Goal: Task Accomplishment & Management: Manage account settings

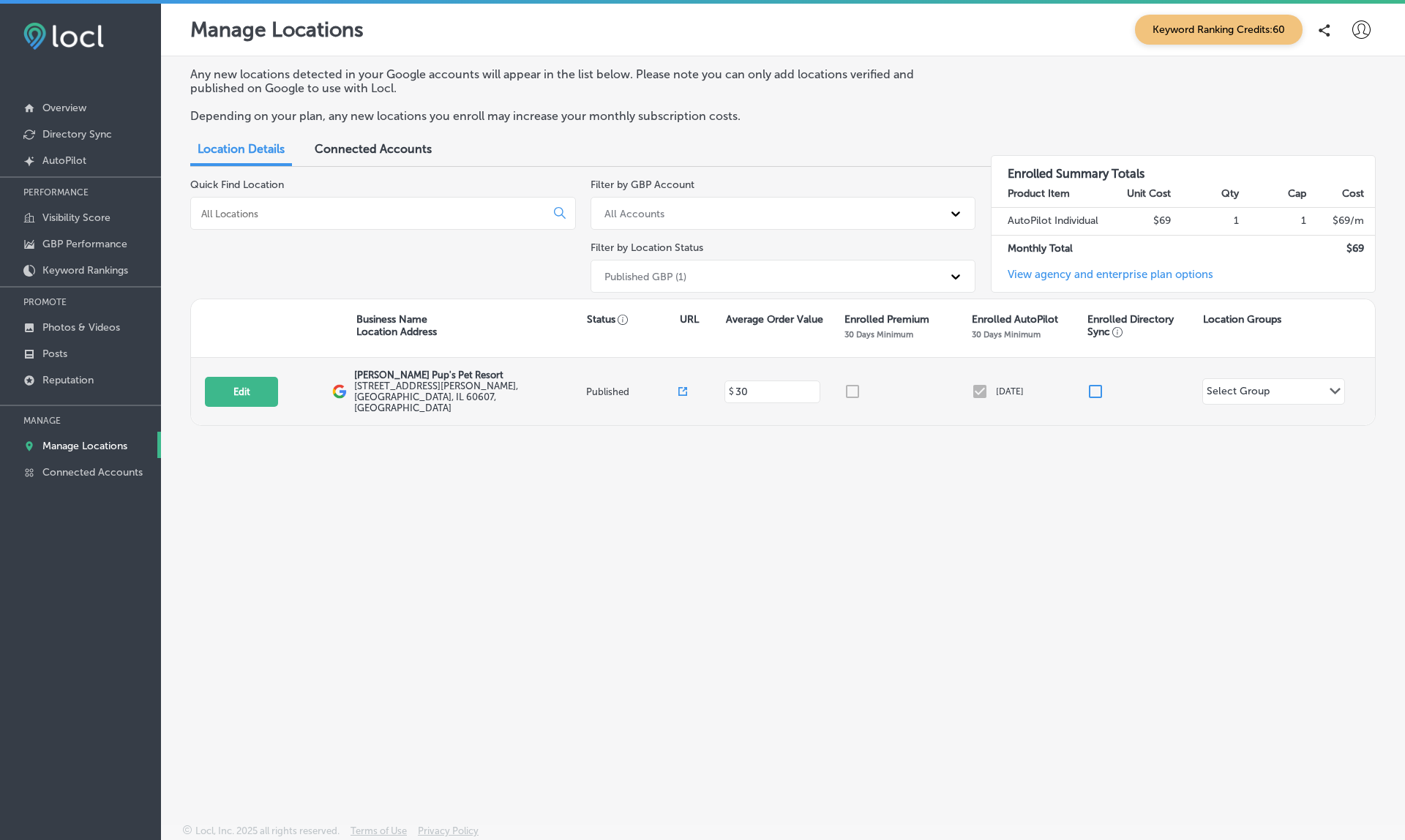
click at [683, 387] on icon at bounding box center [682, 391] width 9 height 9
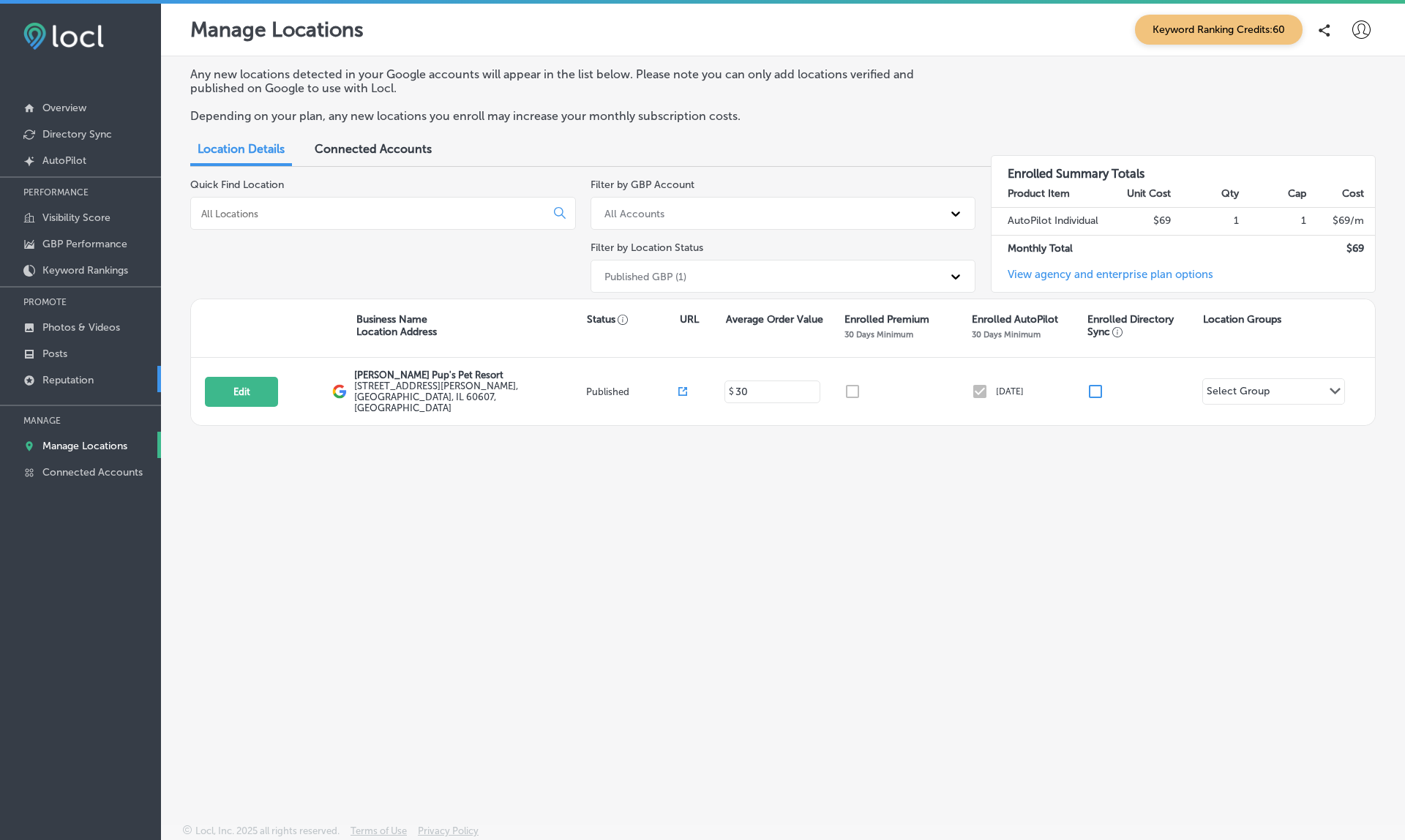
click at [61, 382] on p "Reputation" at bounding box center [68, 380] width 51 height 12
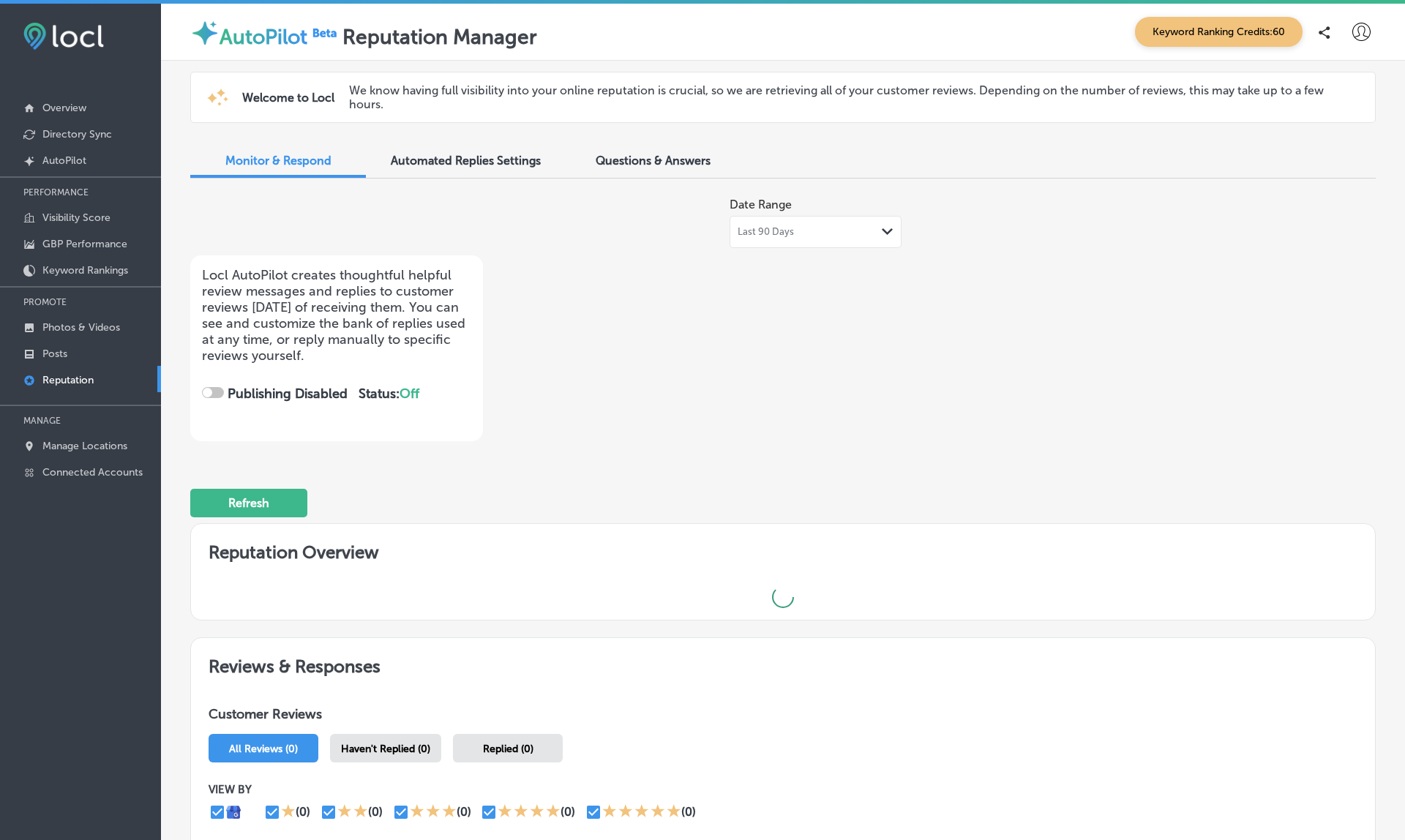
click at [577, 146] on div "Questions & Answers" at bounding box center [653, 162] width 175 height 32
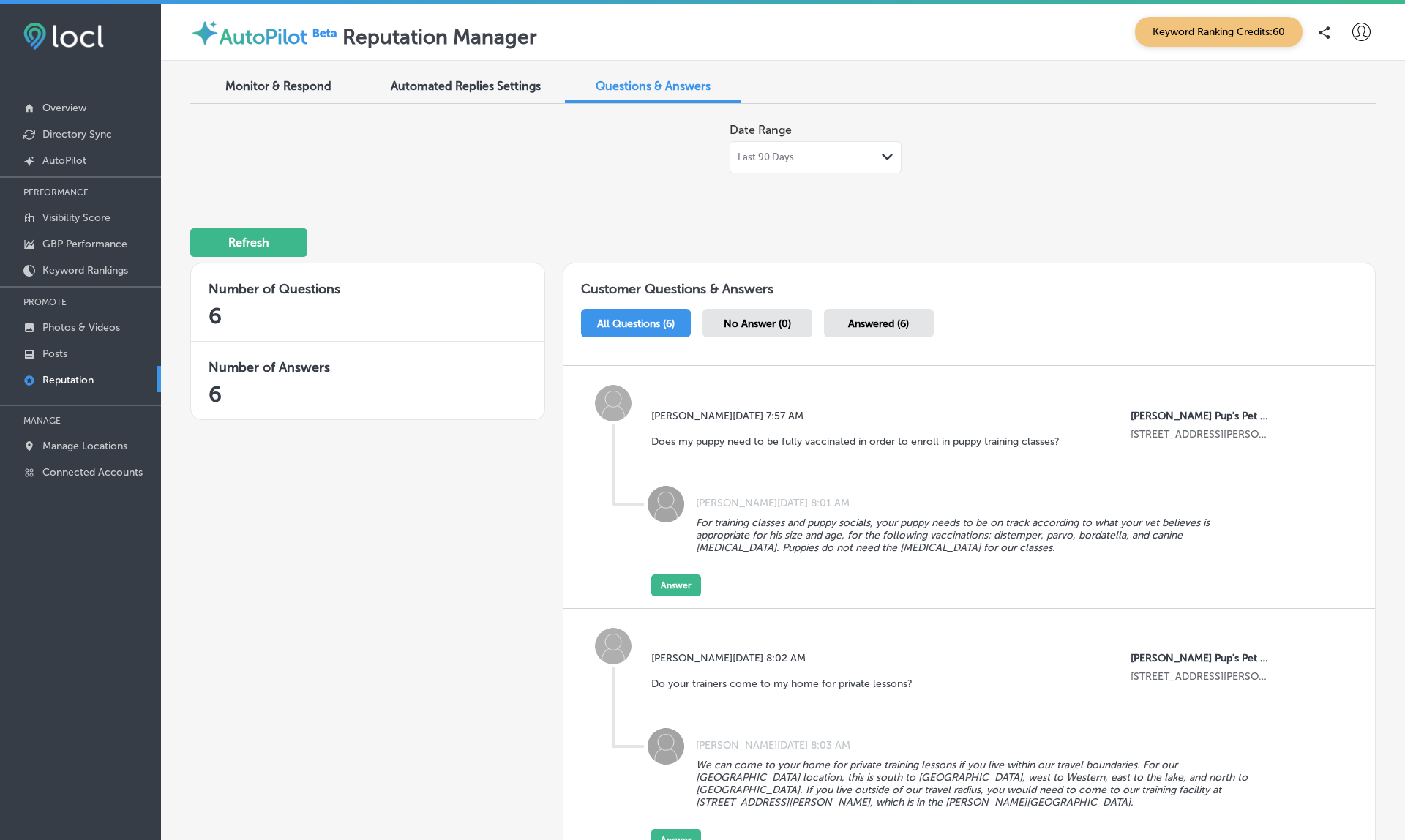
click at [830, 157] on div "Last 90 Days Path Created with Sketch." at bounding box center [816, 157] width 156 height 12
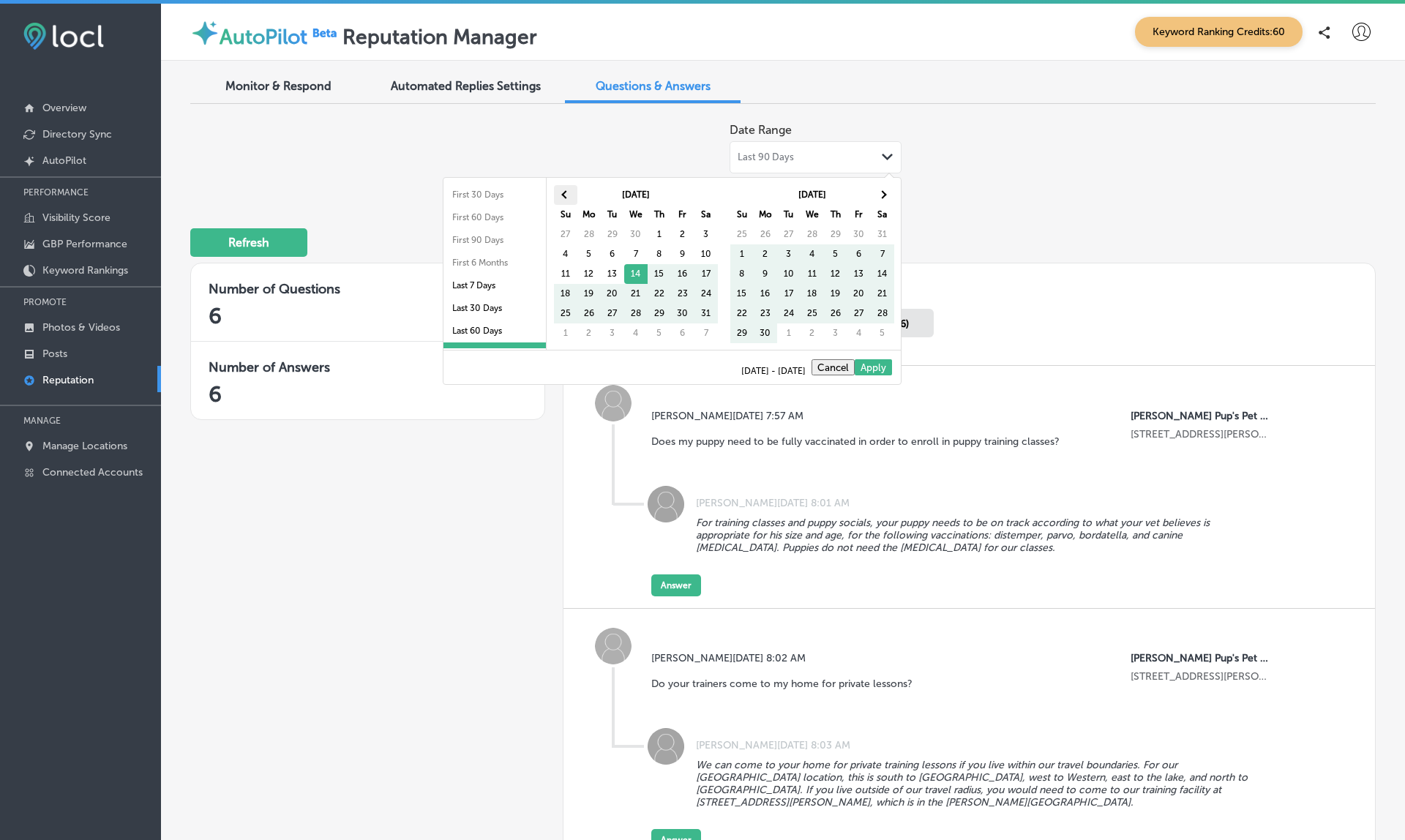
click at [564, 189] on th at bounding box center [566, 195] width 24 height 20
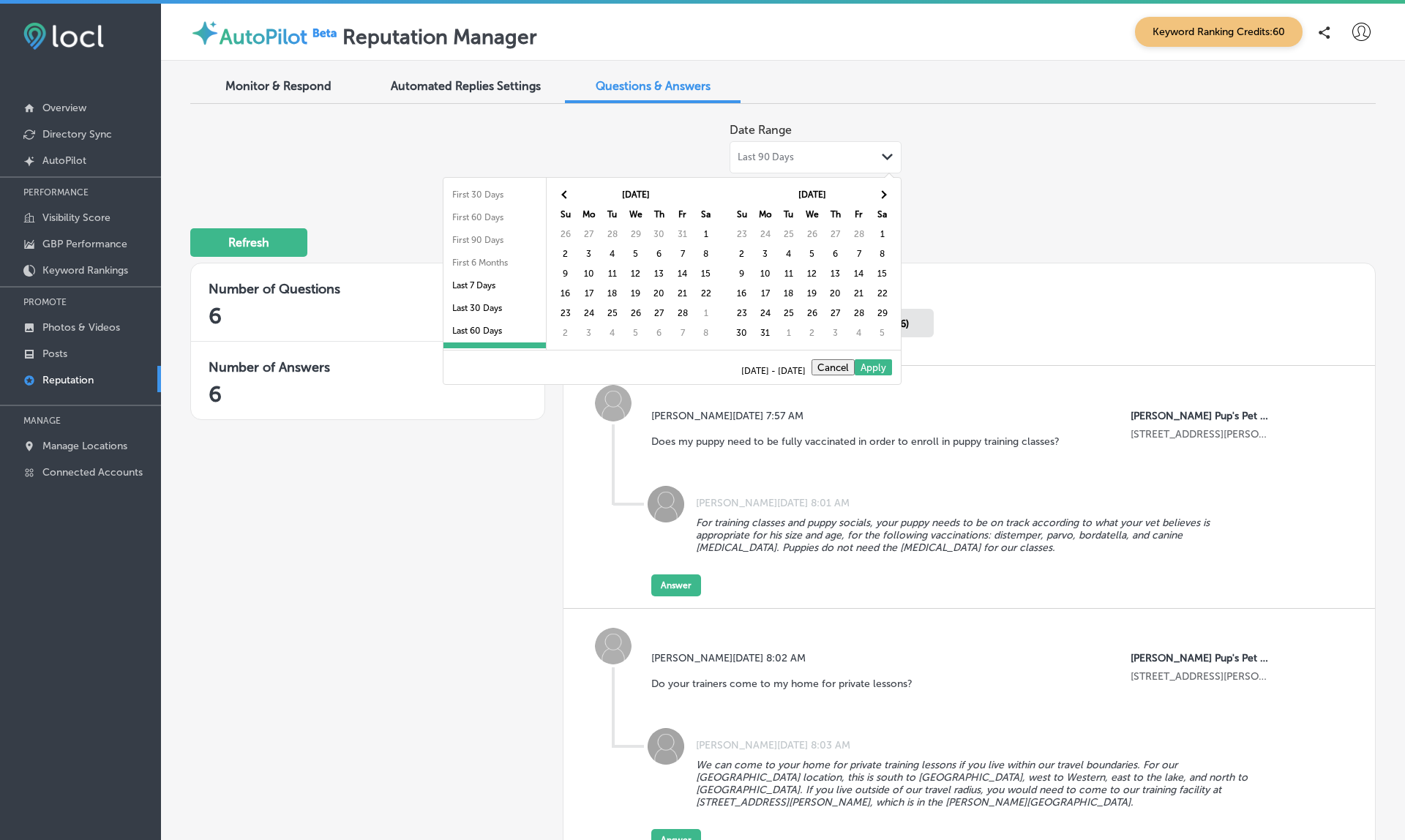
click at [564, 189] on th at bounding box center [566, 195] width 24 height 20
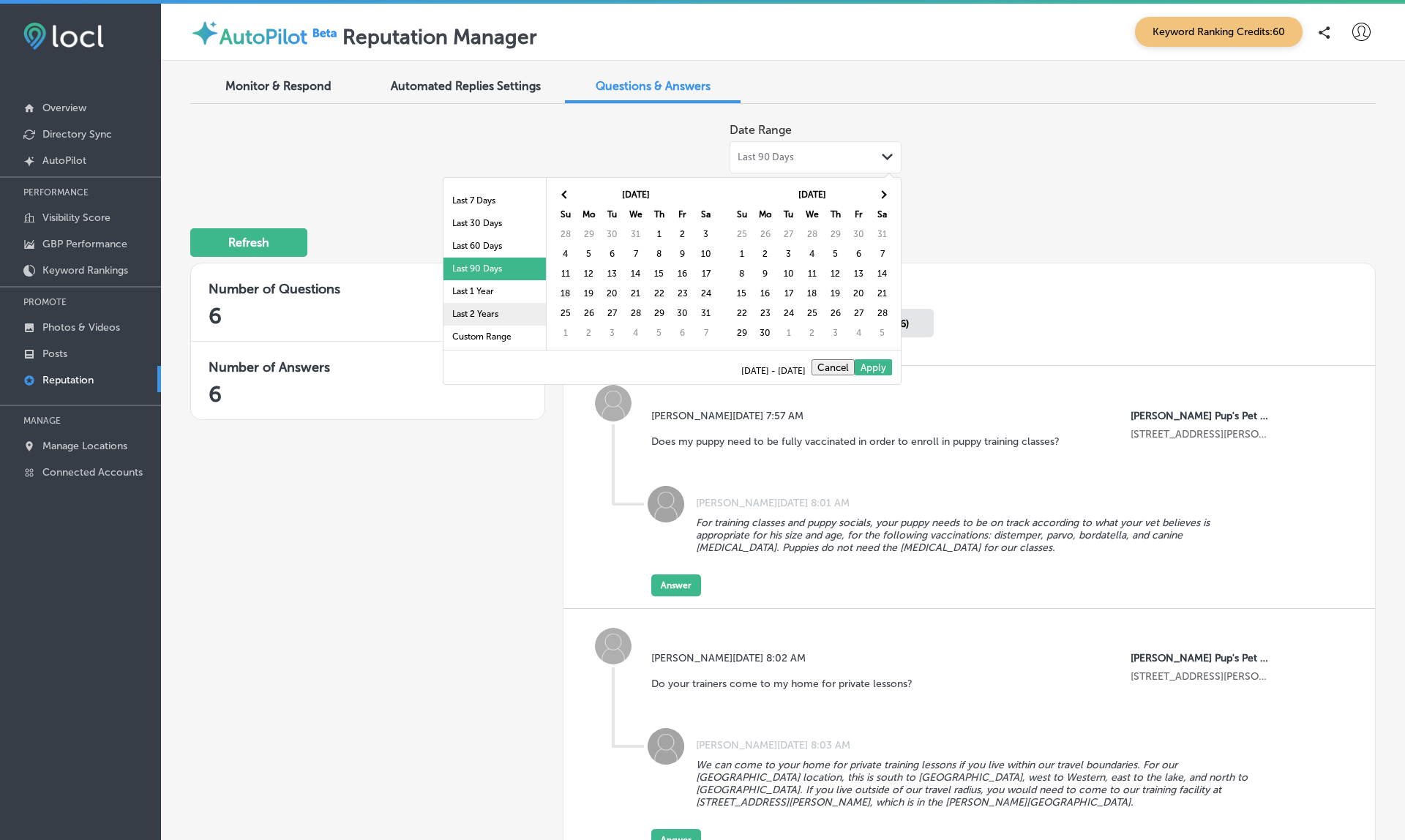
click at [497, 307] on li "Last 2 Years" at bounding box center [494, 314] width 103 height 23
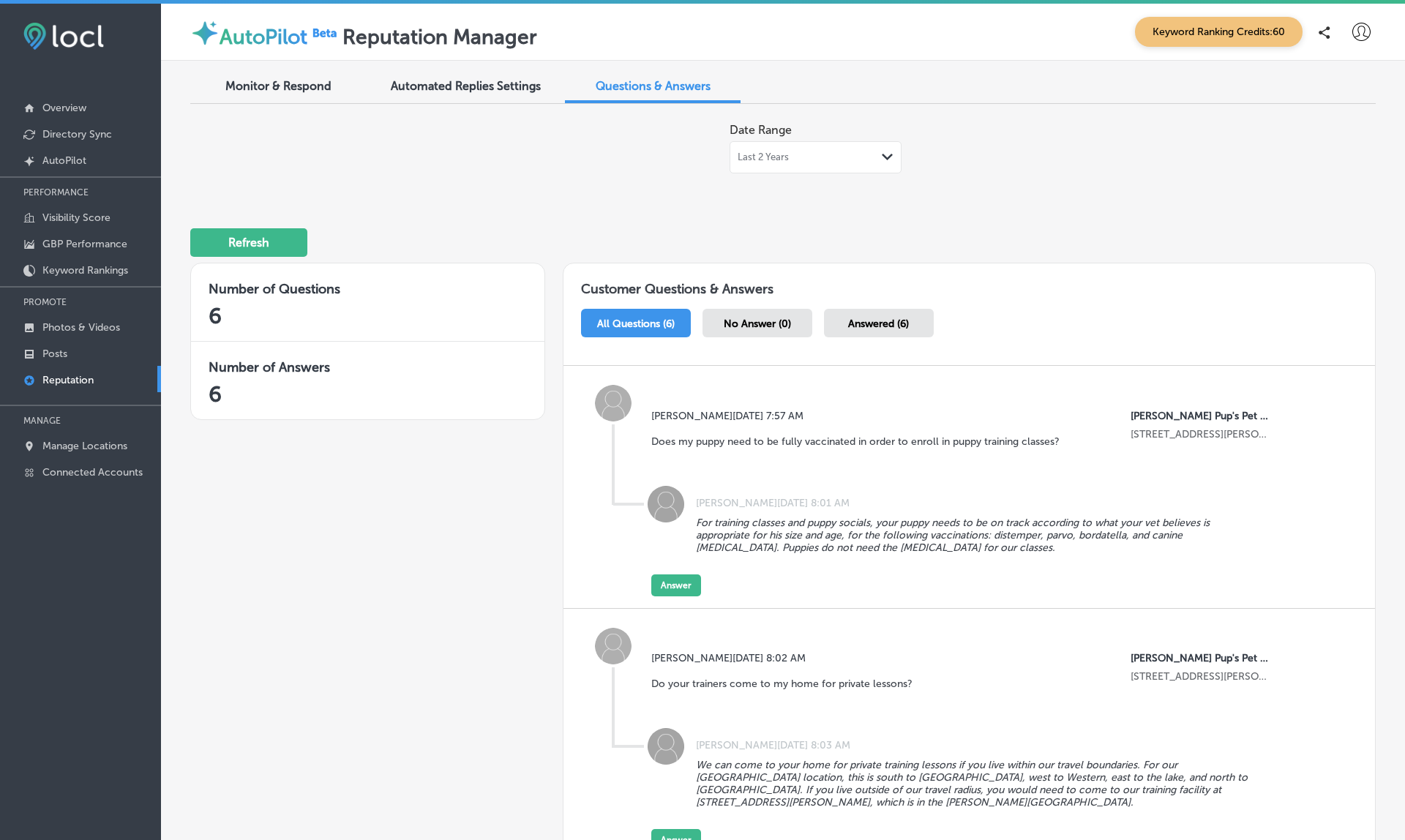
click at [775, 161] on span "Last 2 Years" at bounding box center [763, 157] width 51 height 12
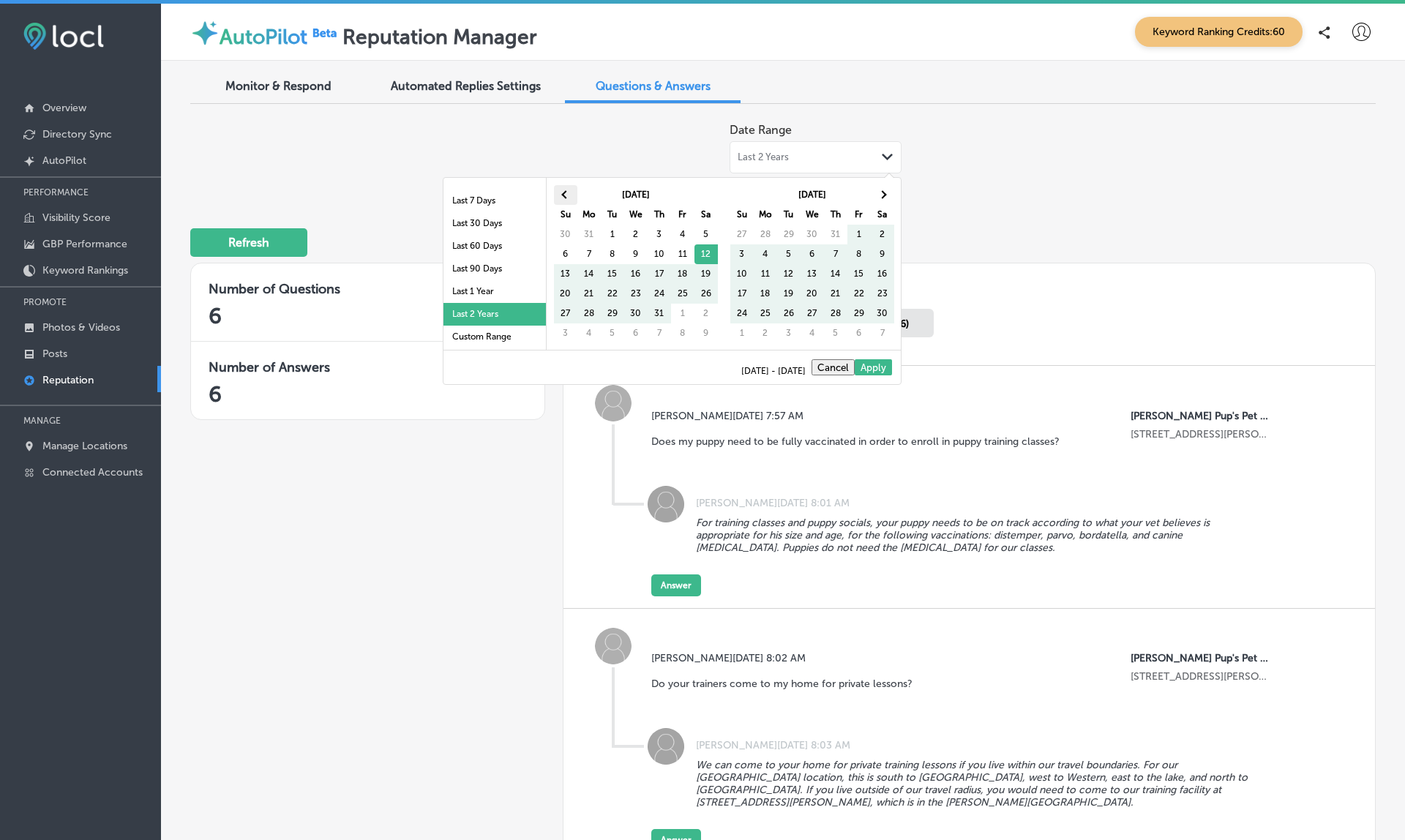
click at [568, 190] on th at bounding box center [566, 195] width 24 height 20
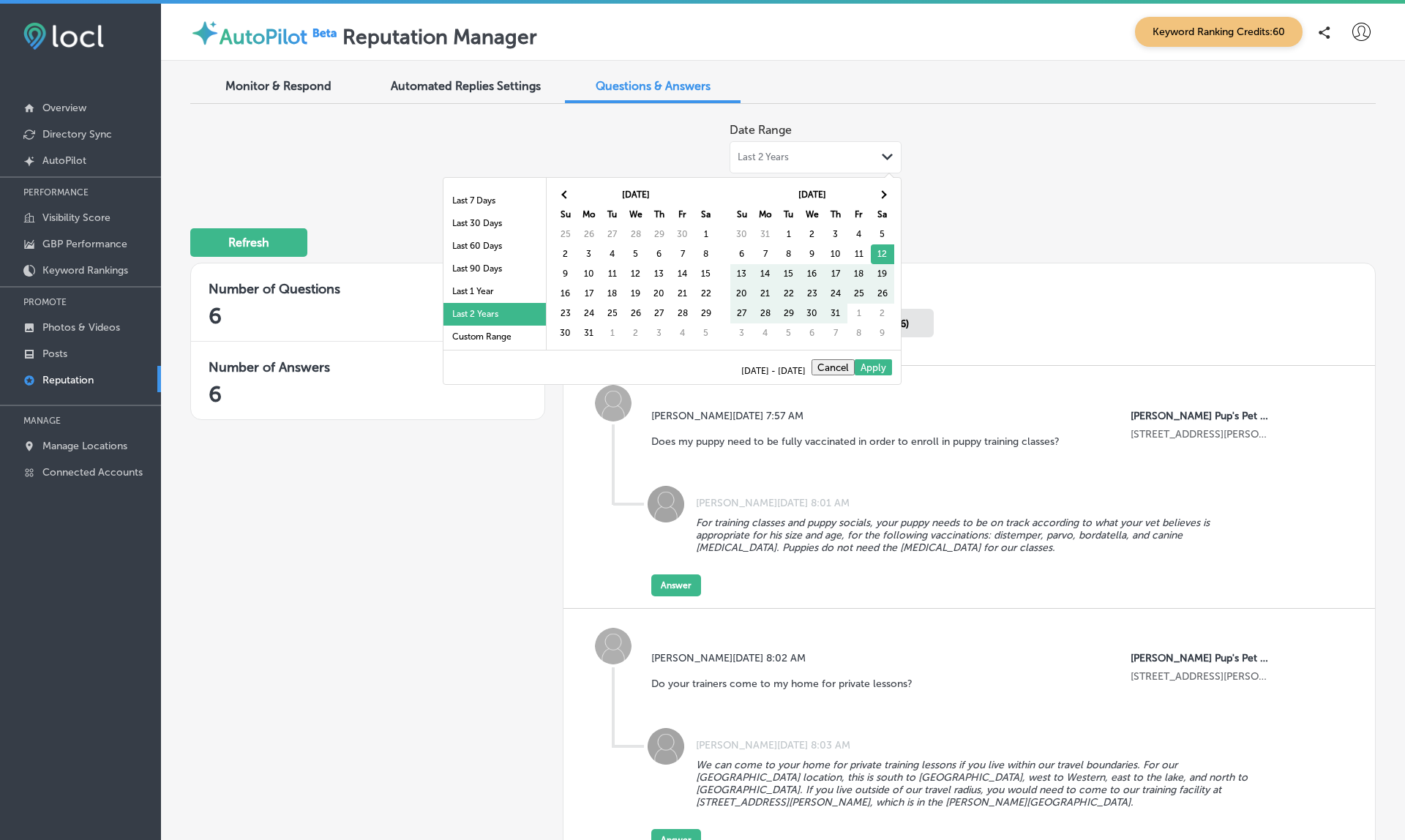
click at [568, 190] on th at bounding box center [566, 195] width 24 height 20
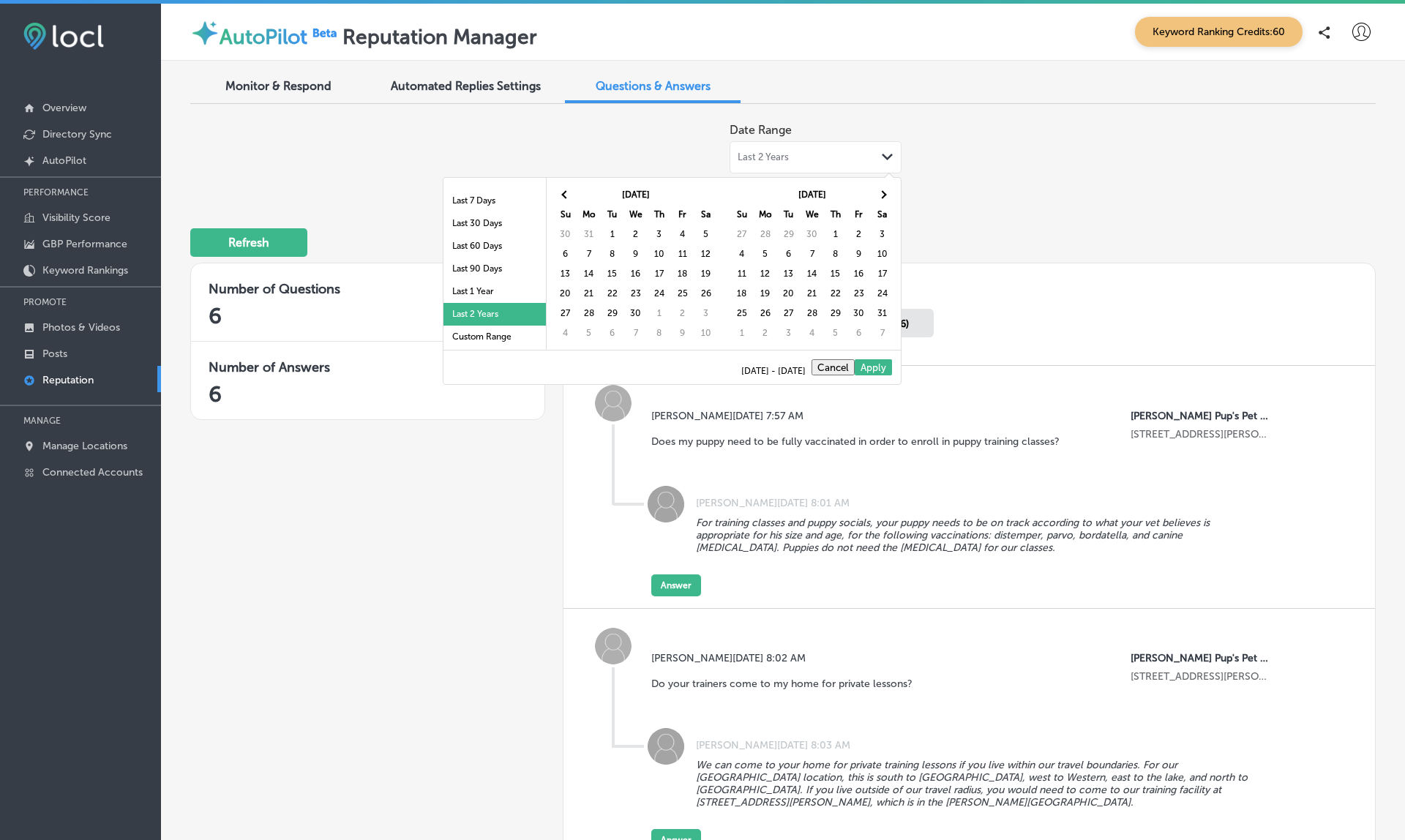
click at [568, 190] on th at bounding box center [566, 195] width 24 height 20
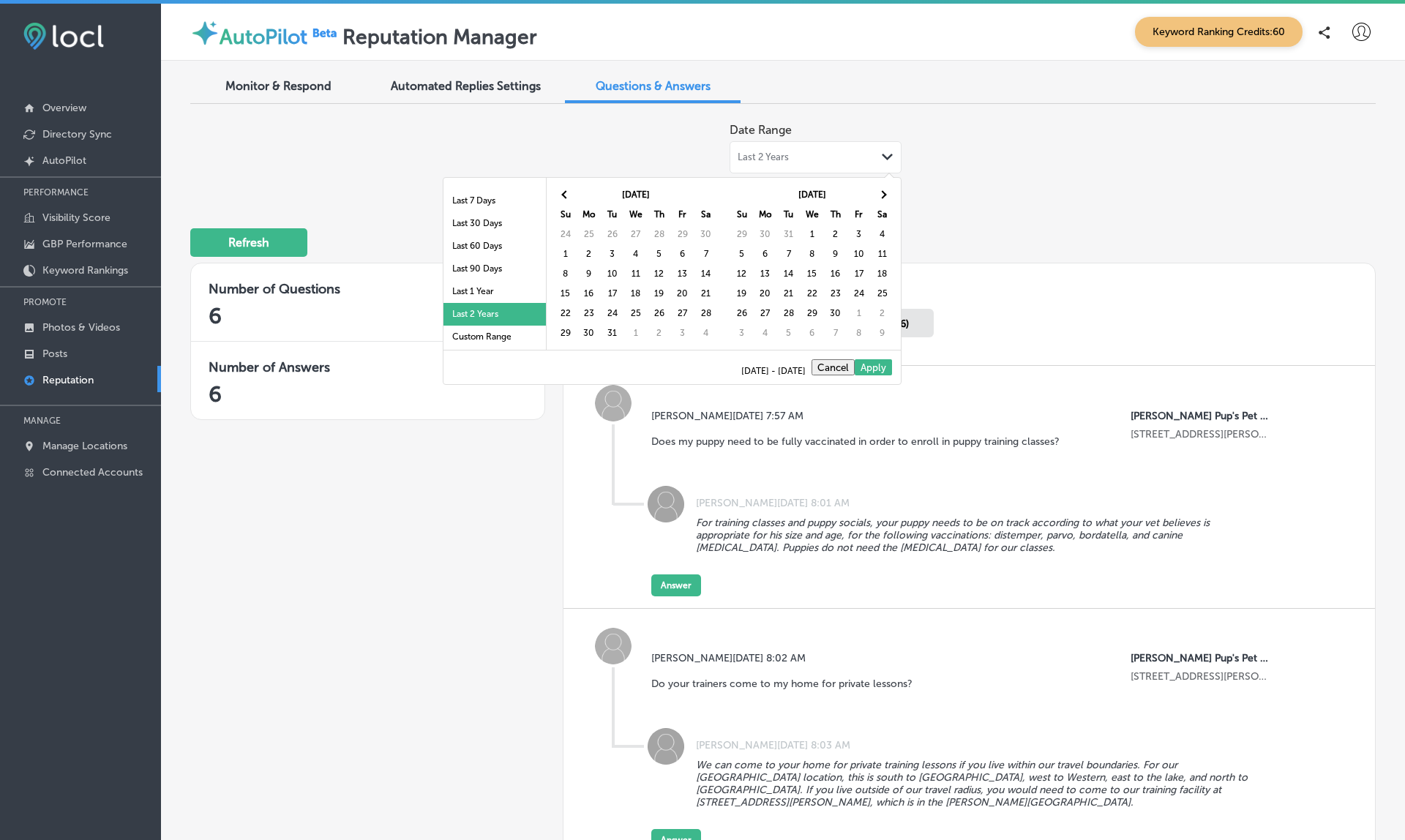
click at [568, 190] on th at bounding box center [566, 195] width 24 height 20
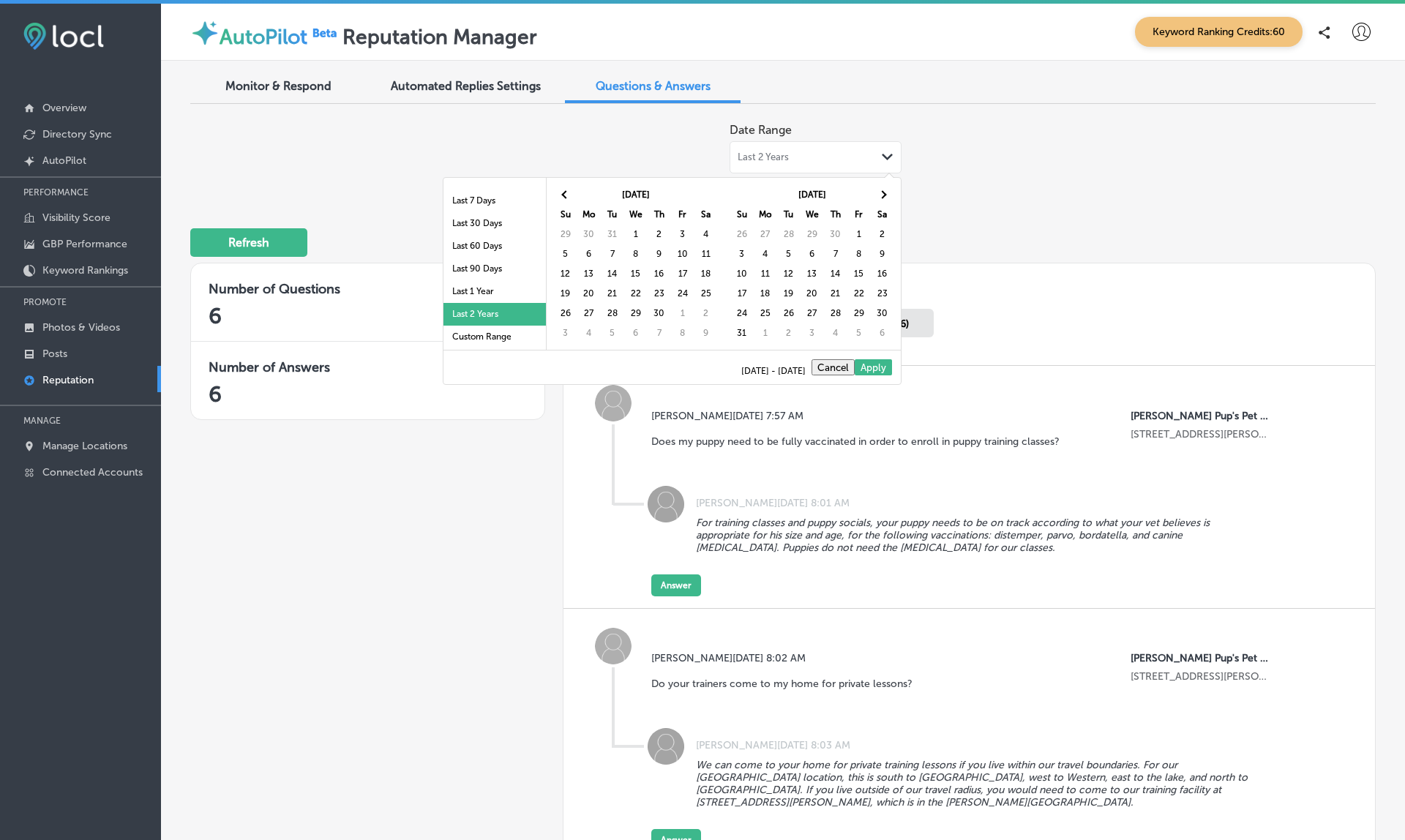
click at [568, 190] on th at bounding box center [566, 195] width 24 height 20
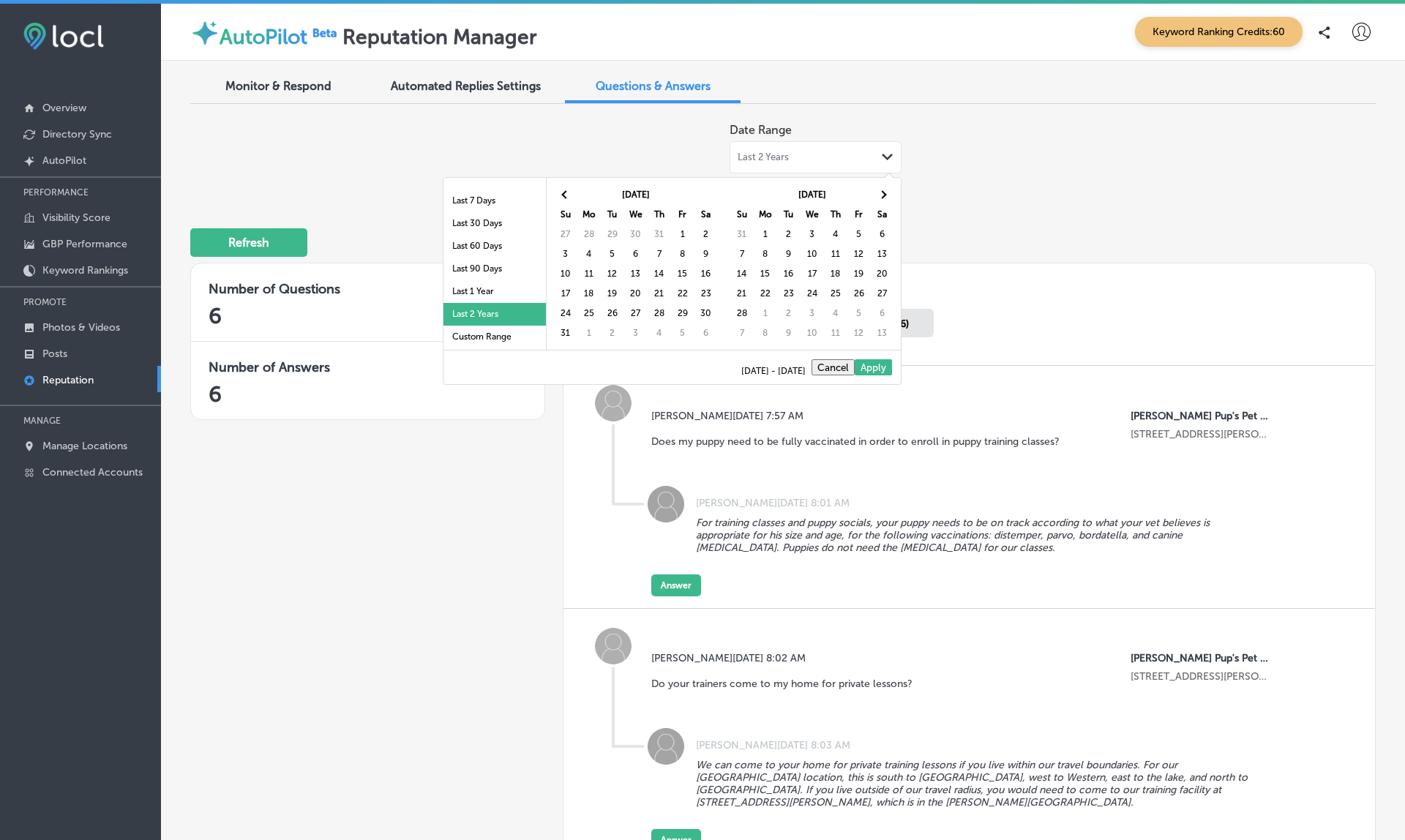
click at [568, 190] on th at bounding box center [566, 195] width 24 height 20
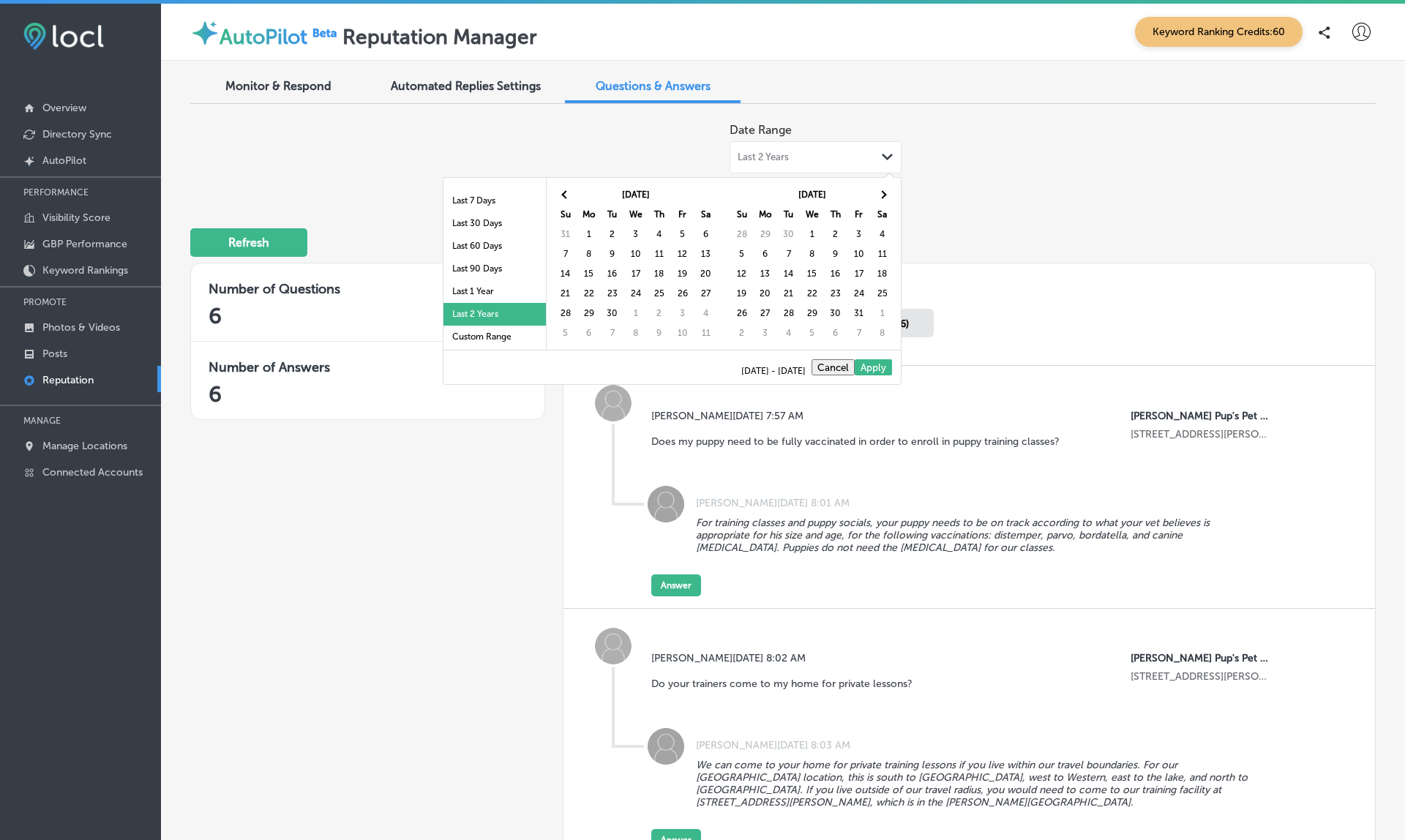
click at [568, 190] on th at bounding box center [566, 195] width 24 height 20
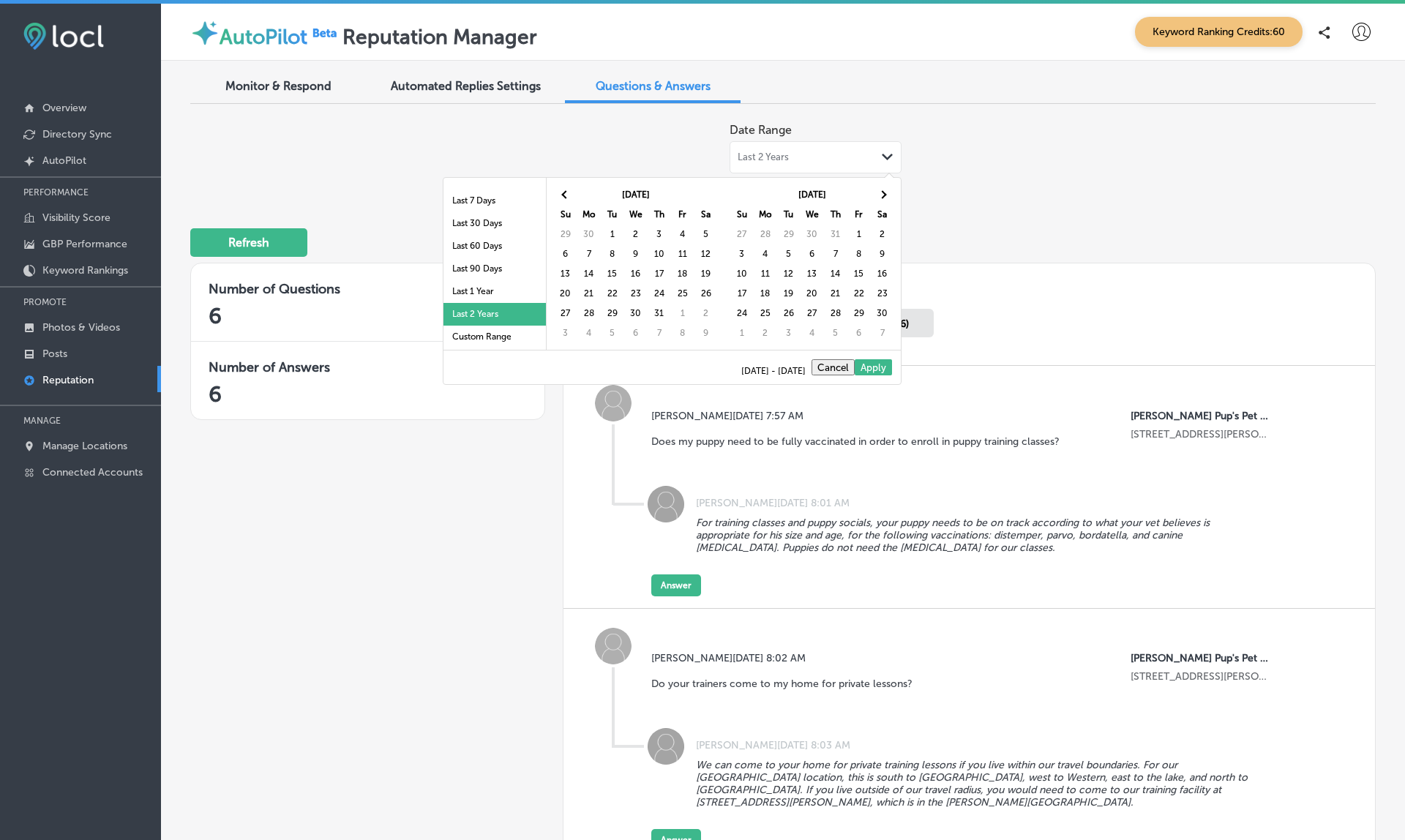
click at [568, 190] on th at bounding box center [566, 195] width 24 height 20
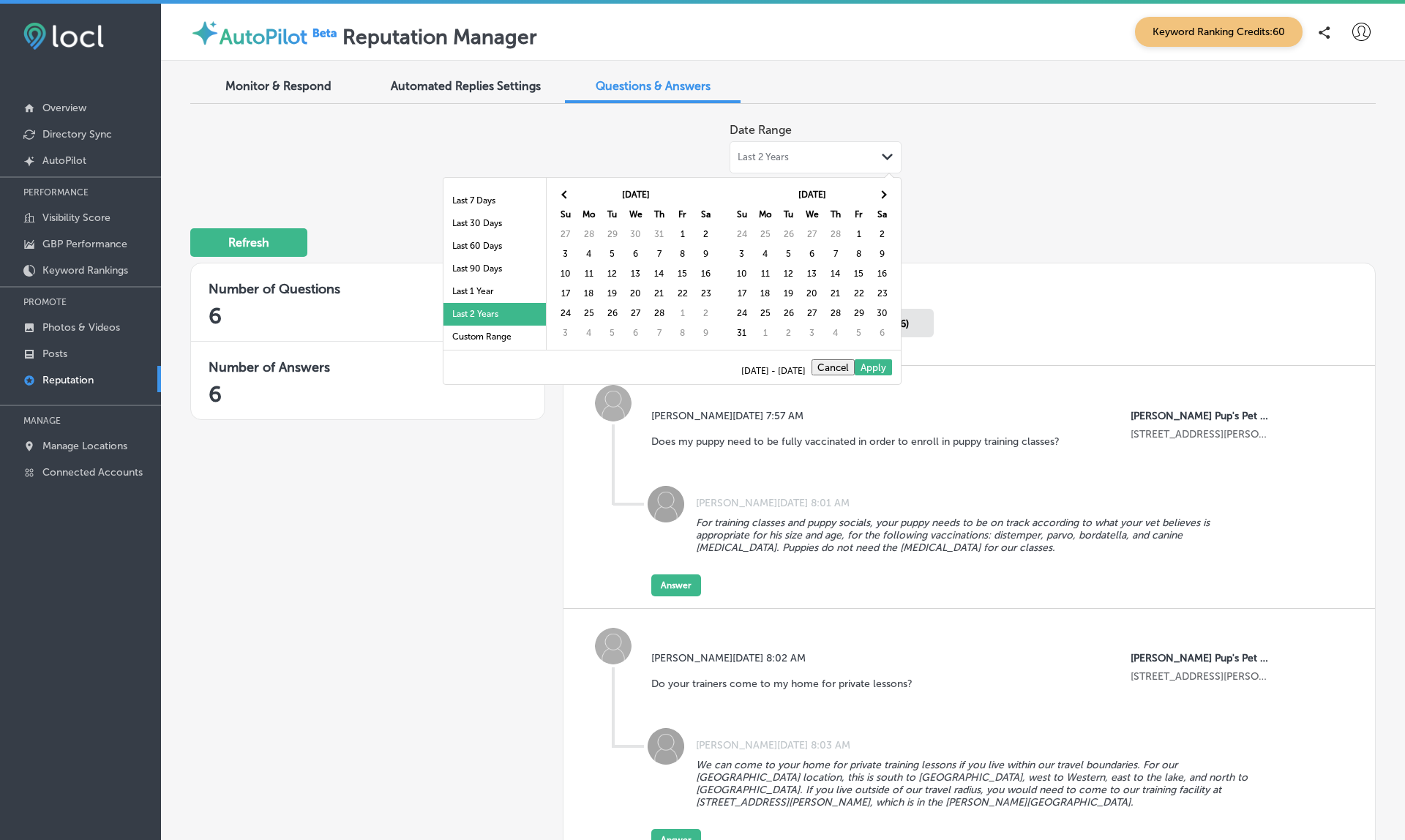
click at [568, 190] on th at bounding box center [566, 195] width 24 height 20
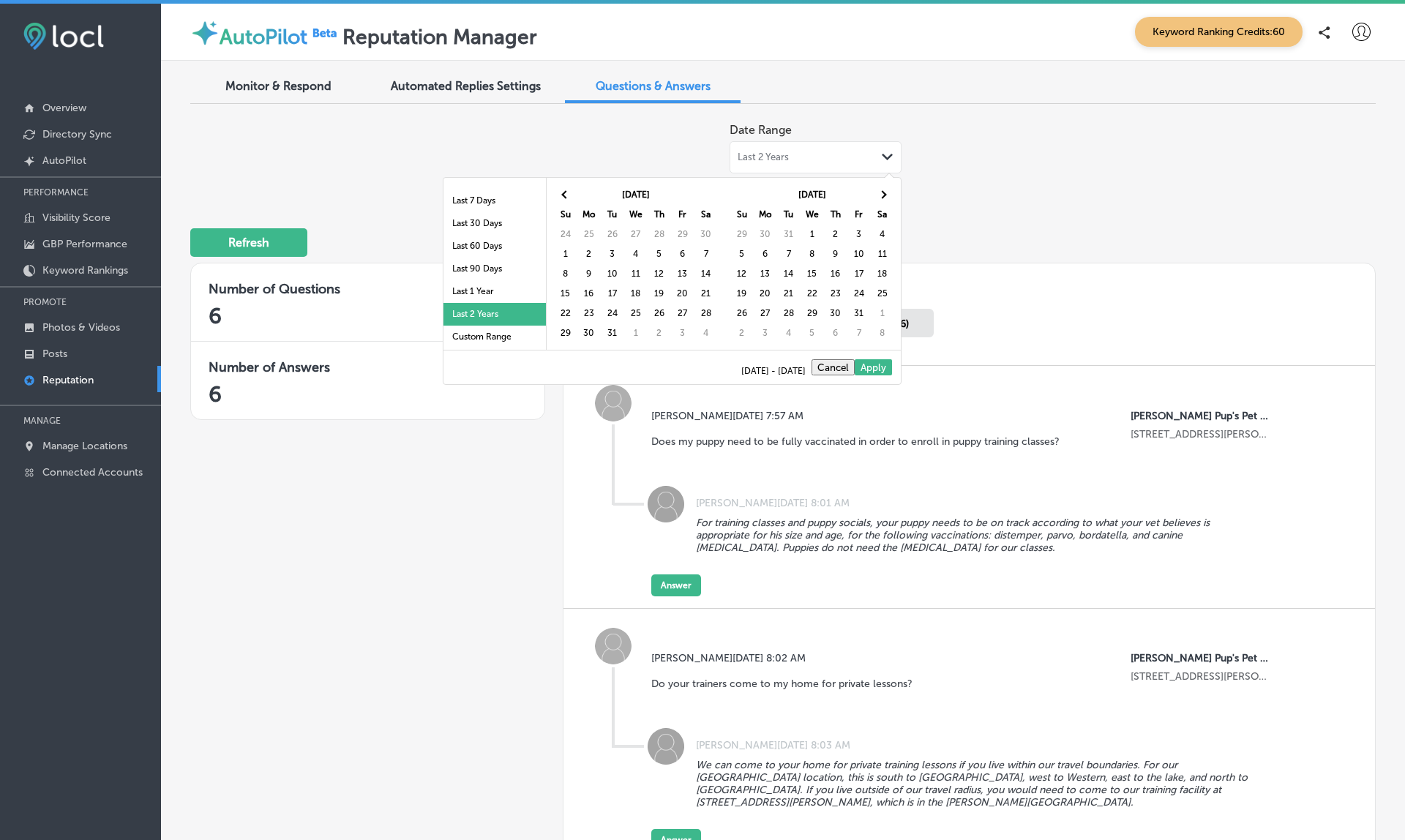
click at [568, 190] on th at bounding box center [566, 195] width 24 height 20
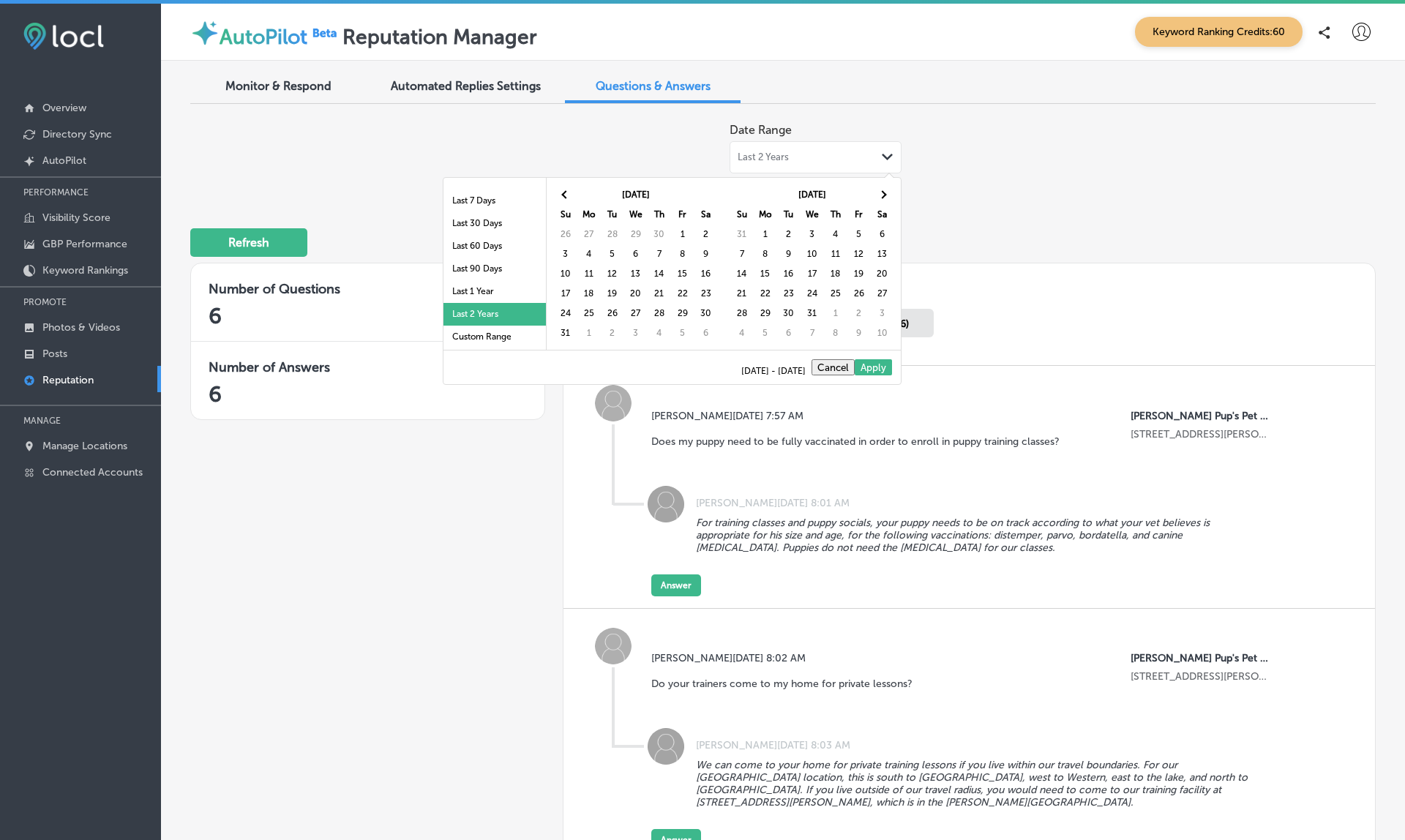
click at [568, 190] on th at bounding box center [566, 195] width 24 height 20
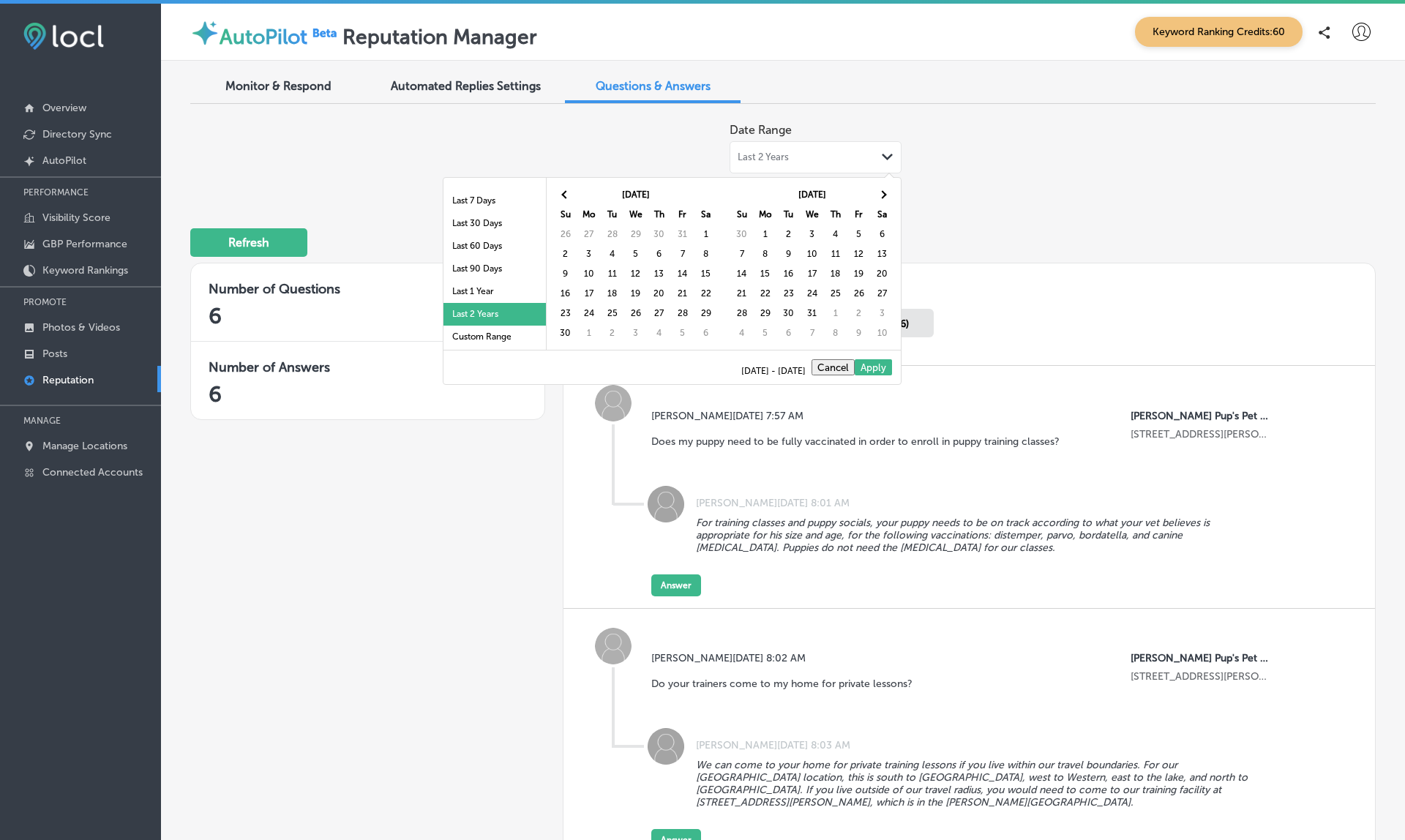
click at [568, 190] on th at bounding box center [566, 195] width 24 height 20
click at [881, 186] on th at bounding box center [883, 195] width 24 height 20
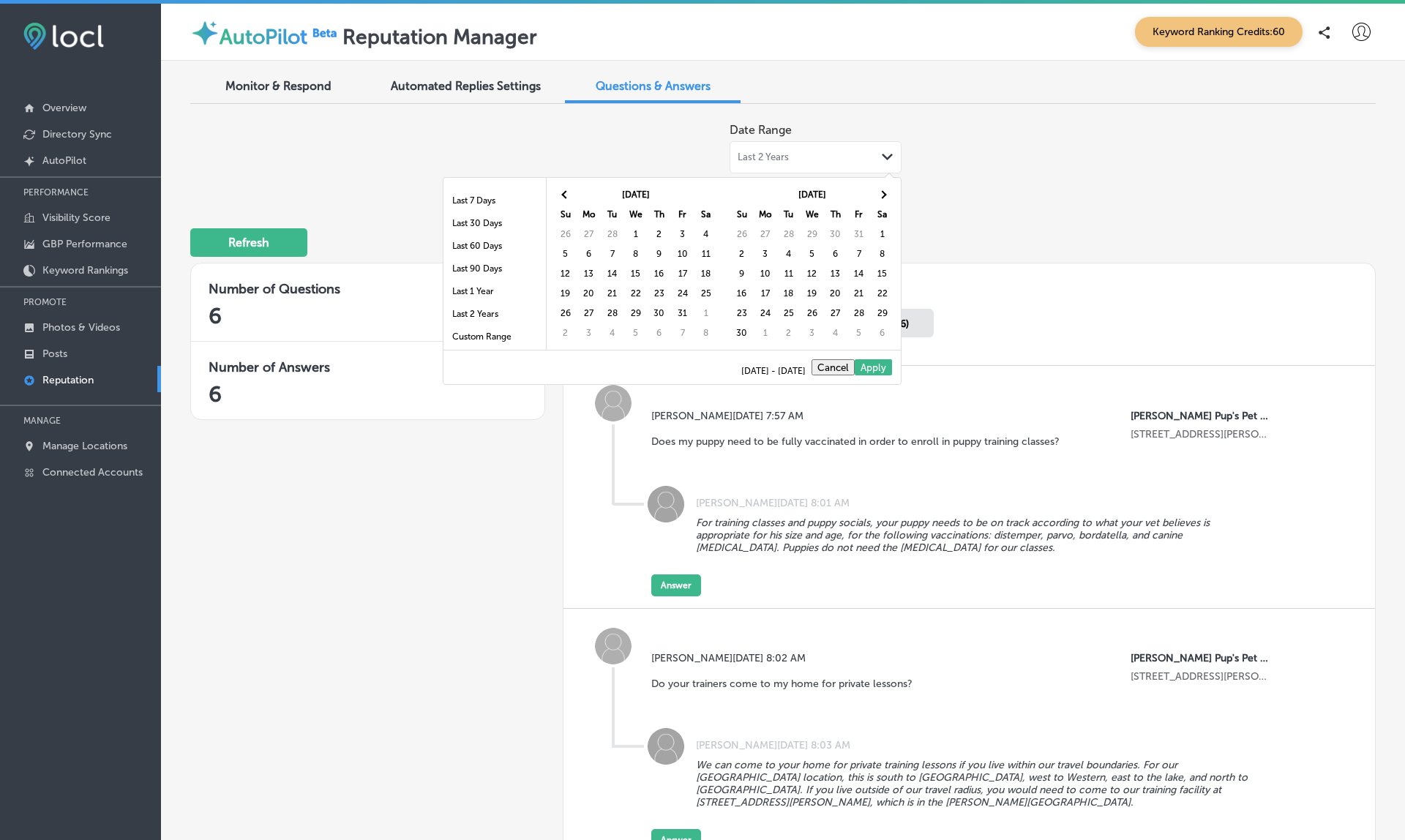
click at [881, 186] on th at bounding box center [883, 195] width 24 height 20
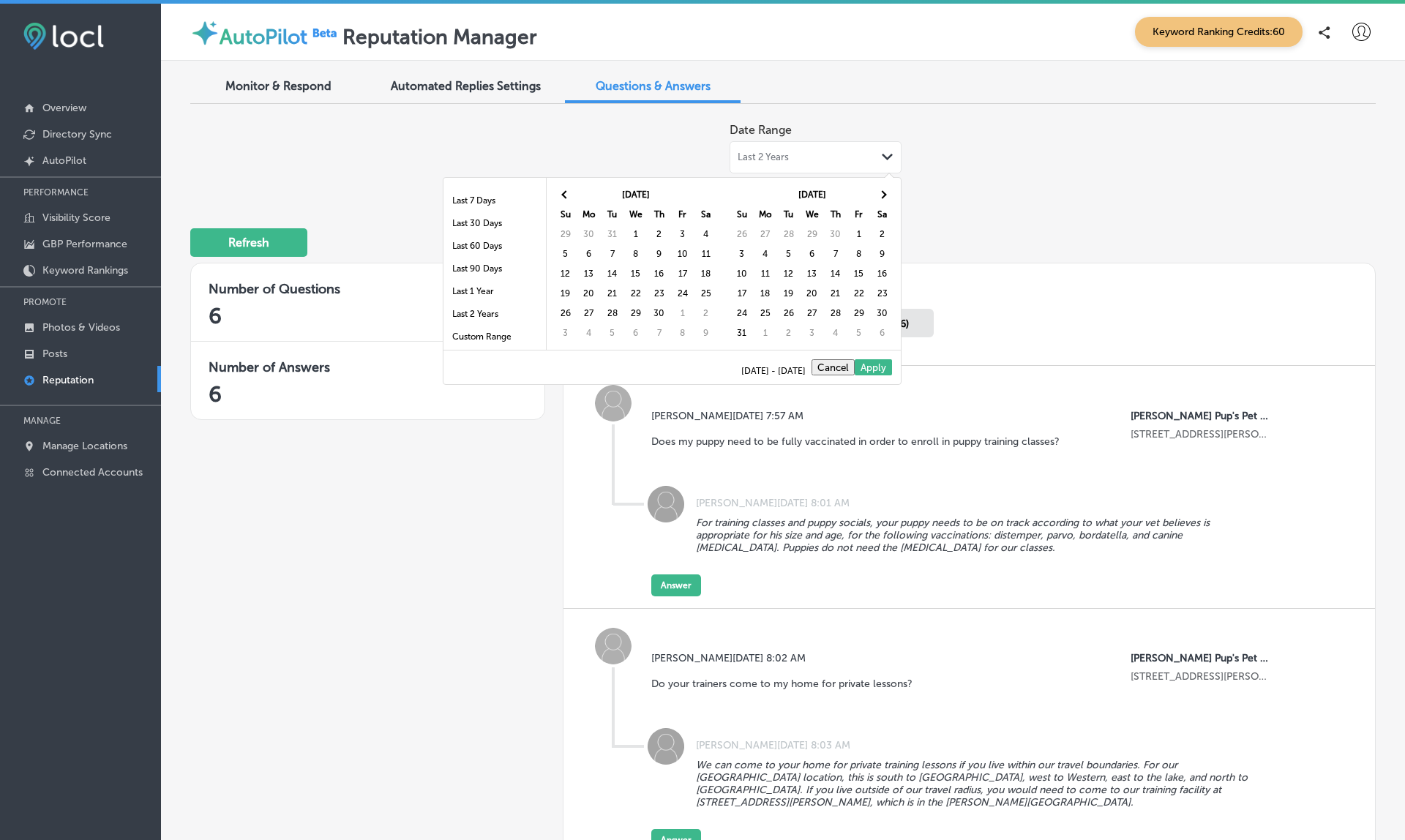
click at [881, 186] on th at bounding box center [883, 195] width 24 height 20
click at [881, 187] on th at bounding box center [883, 195] width 24 height 20
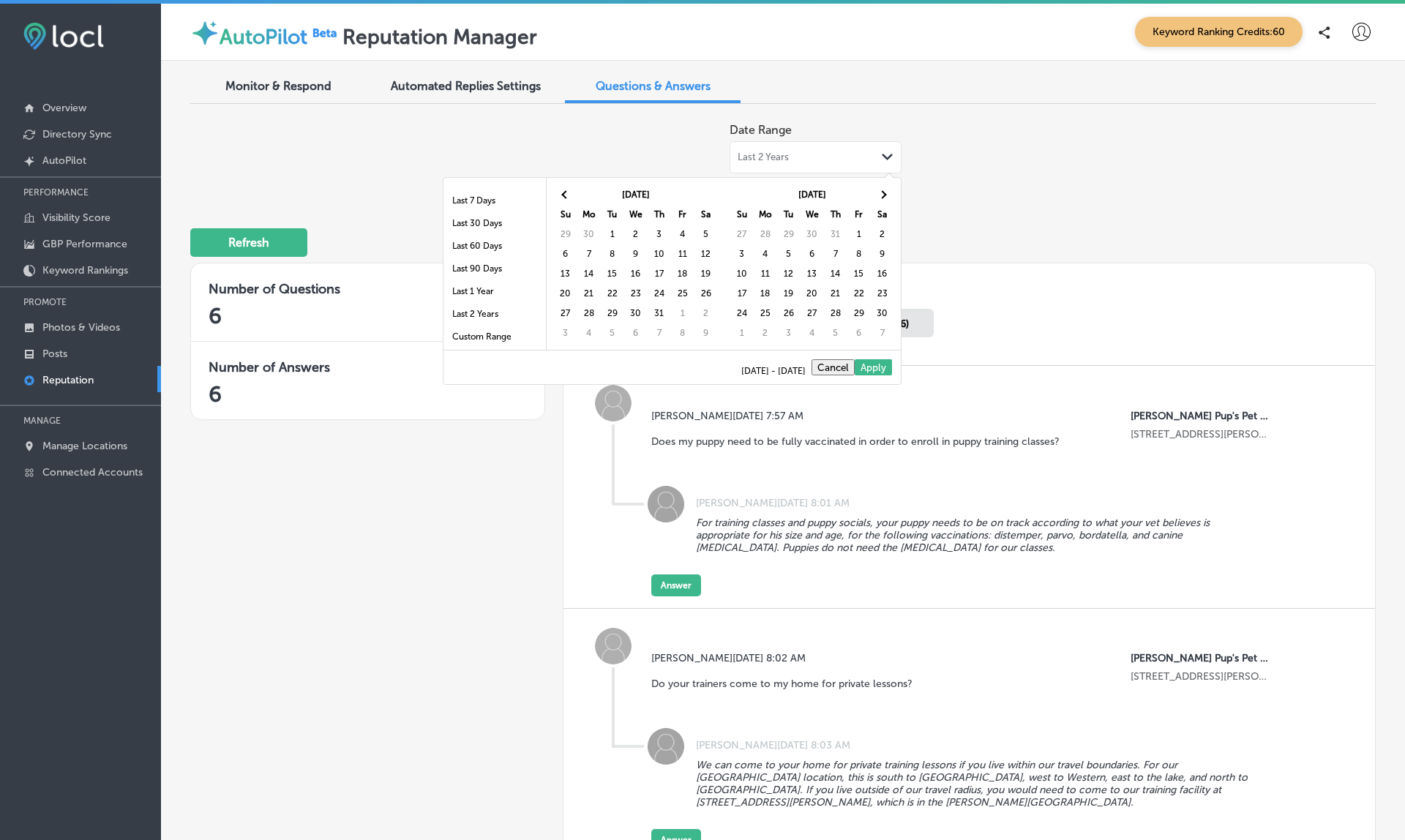
click at [881, 187] on th at bounding box center [883, 195] width 24 height 20
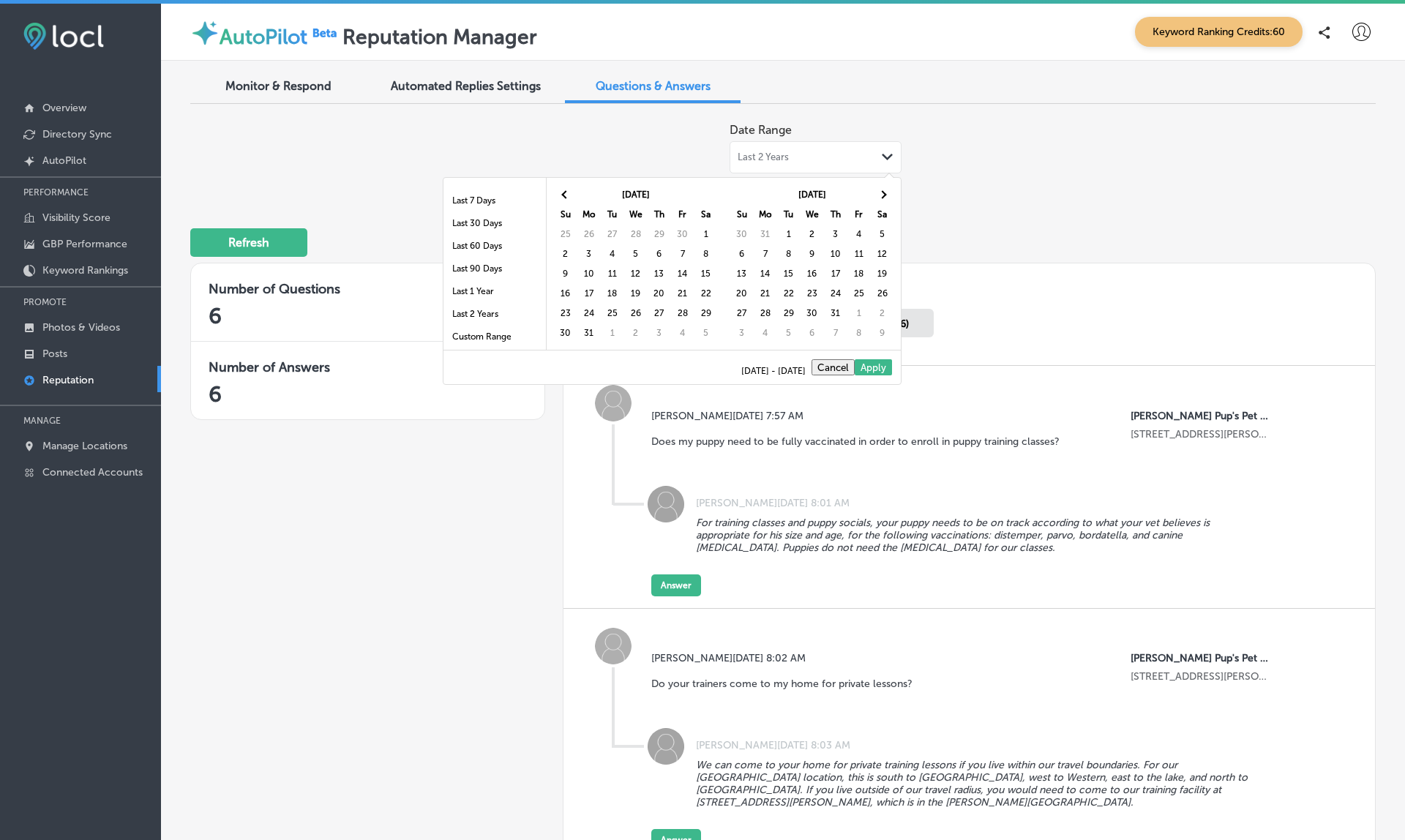
click at [881, 187] on th at bounding box center [883, 195] width 24 height 20
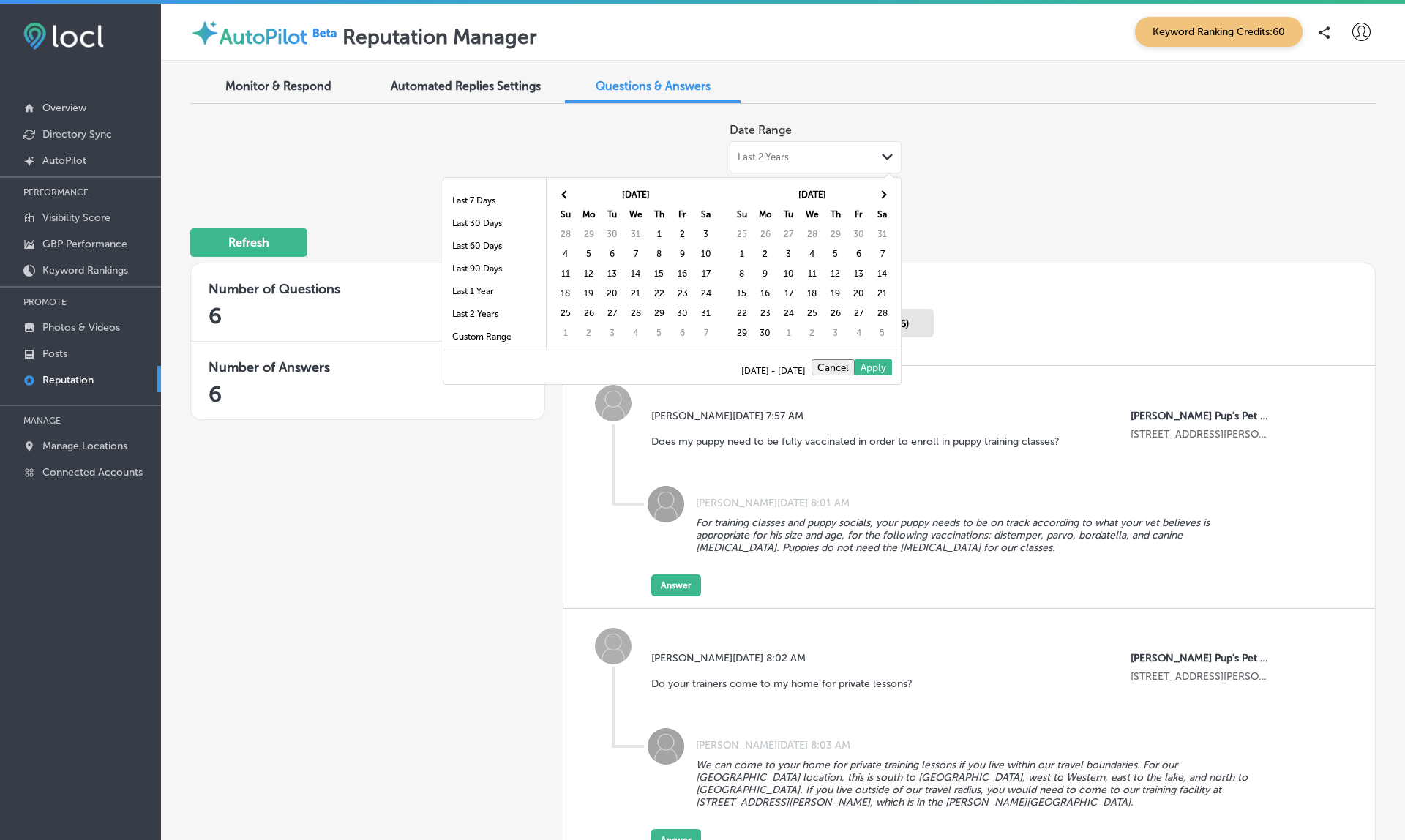
click at [881, 187] on th at bounding box center [883, 195] width 24 height 20
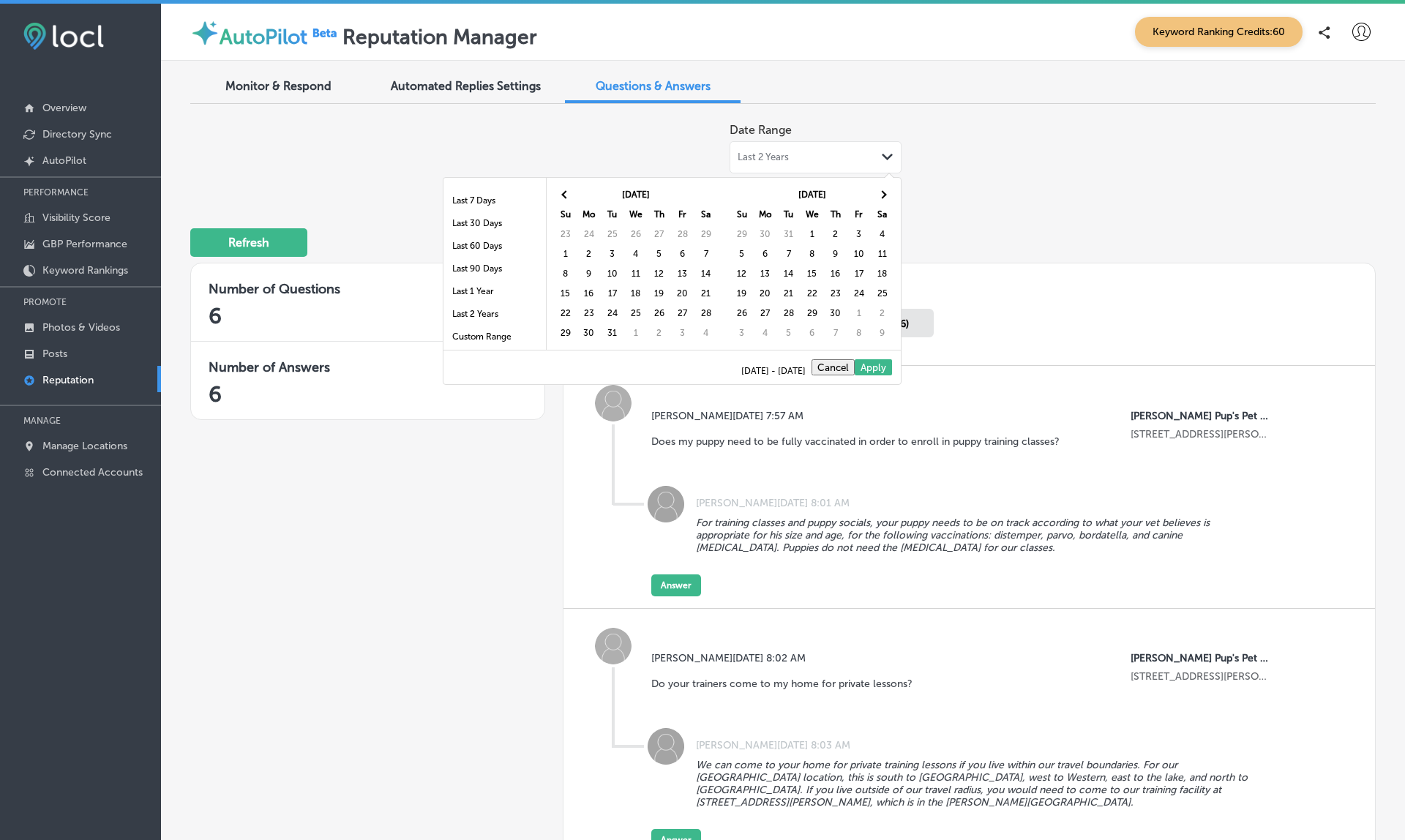
click at [881, 187] on th at bounding box center [883, 195] width 24 height 20
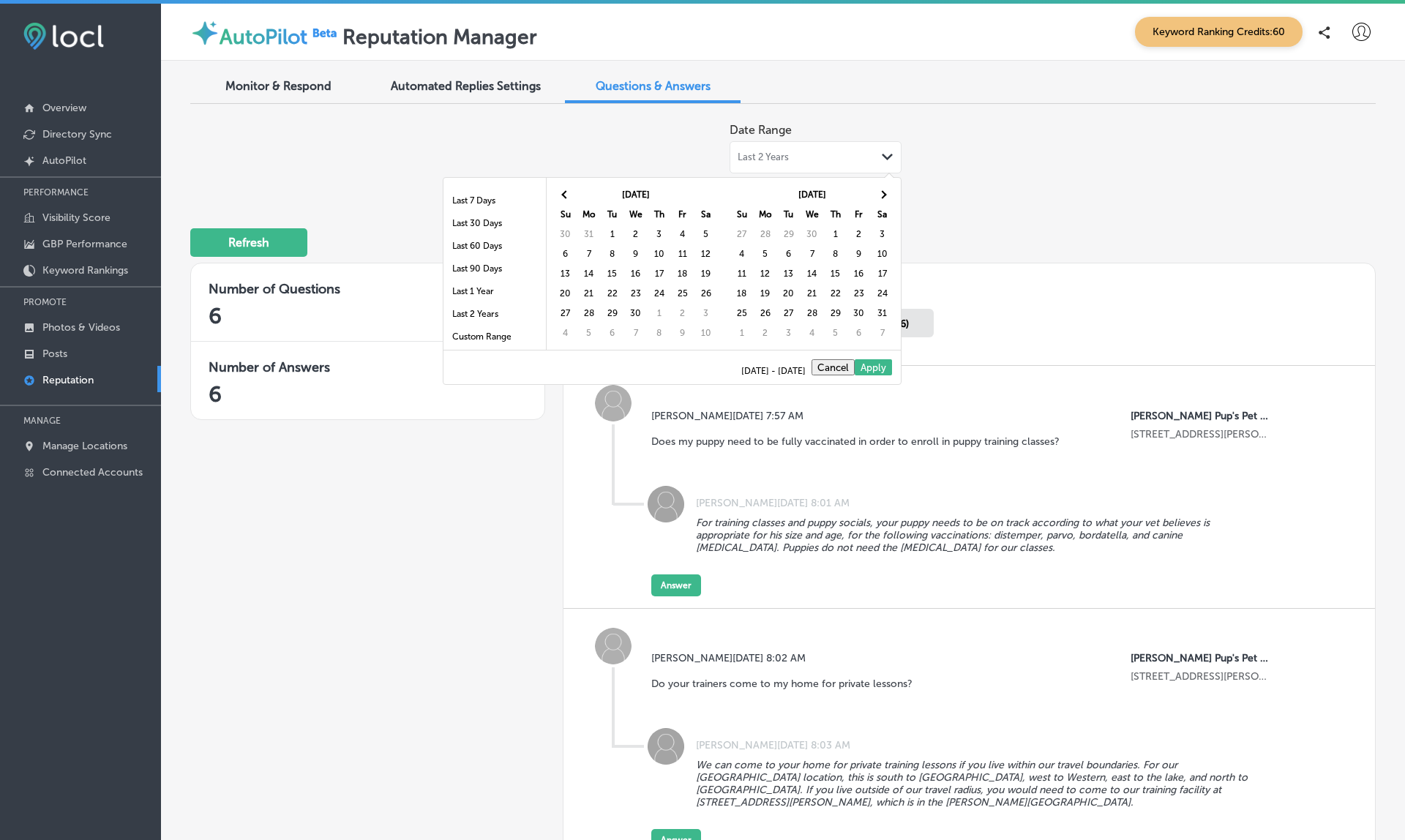
click at [881, 187] on th at bounding box center [883, 195] width 24 height 20
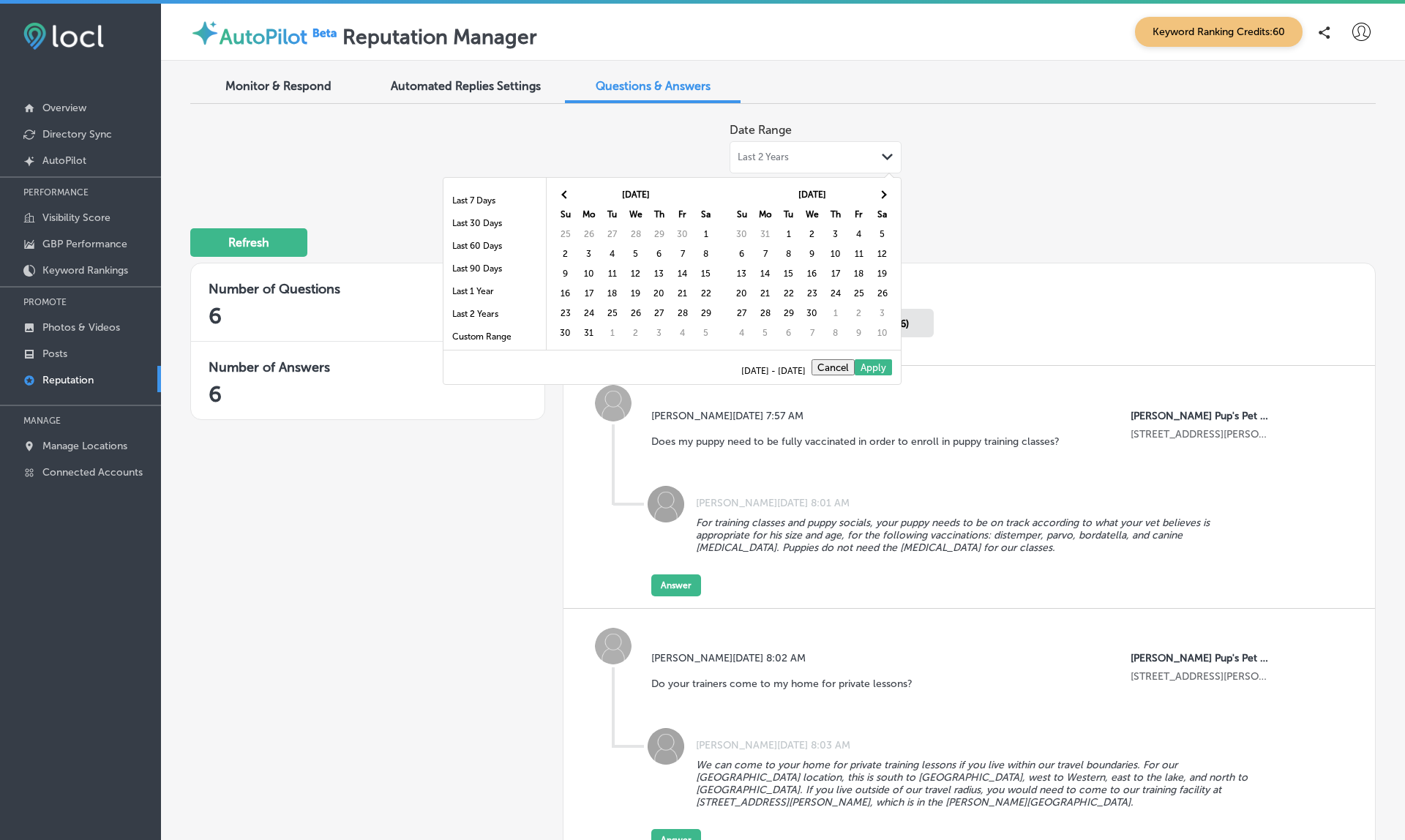
click at [881, 187] on th at bounding box center [883, 195] width 24 height 20
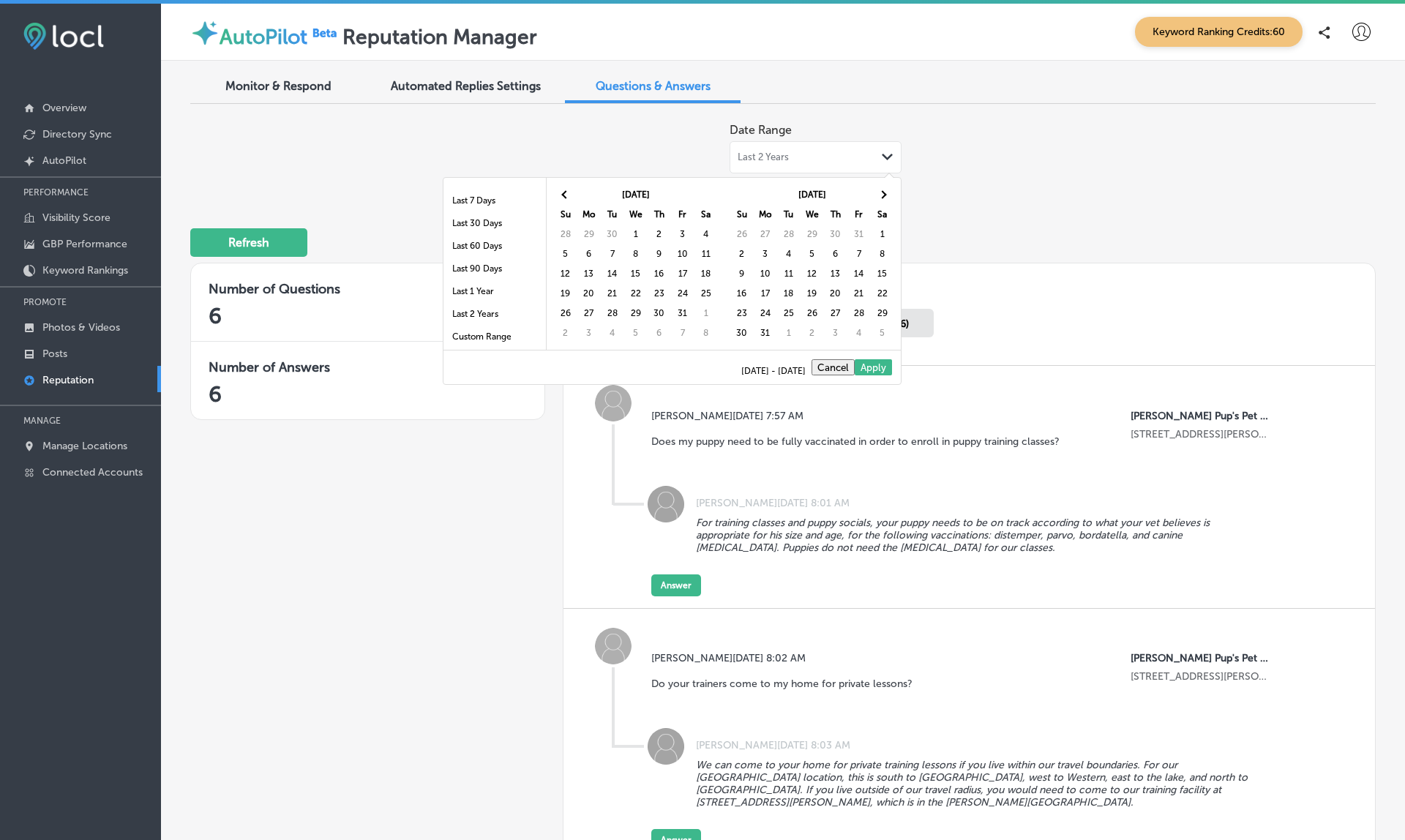
click at [881, 187] on th at bounding box center [883, 195] width 24 height 20
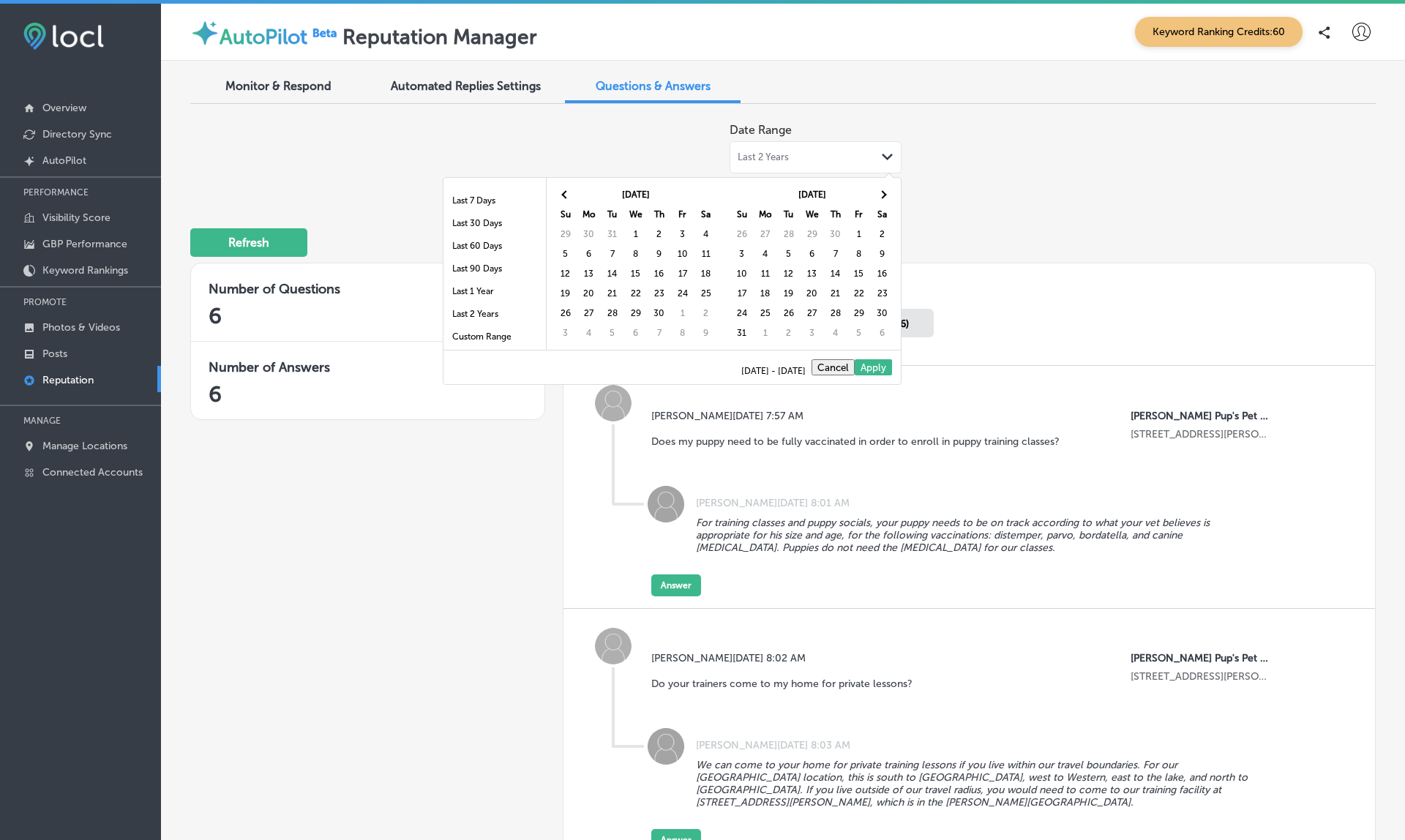
click at [881, 187] on th at bounding box center [883, 195] width 24 height 20
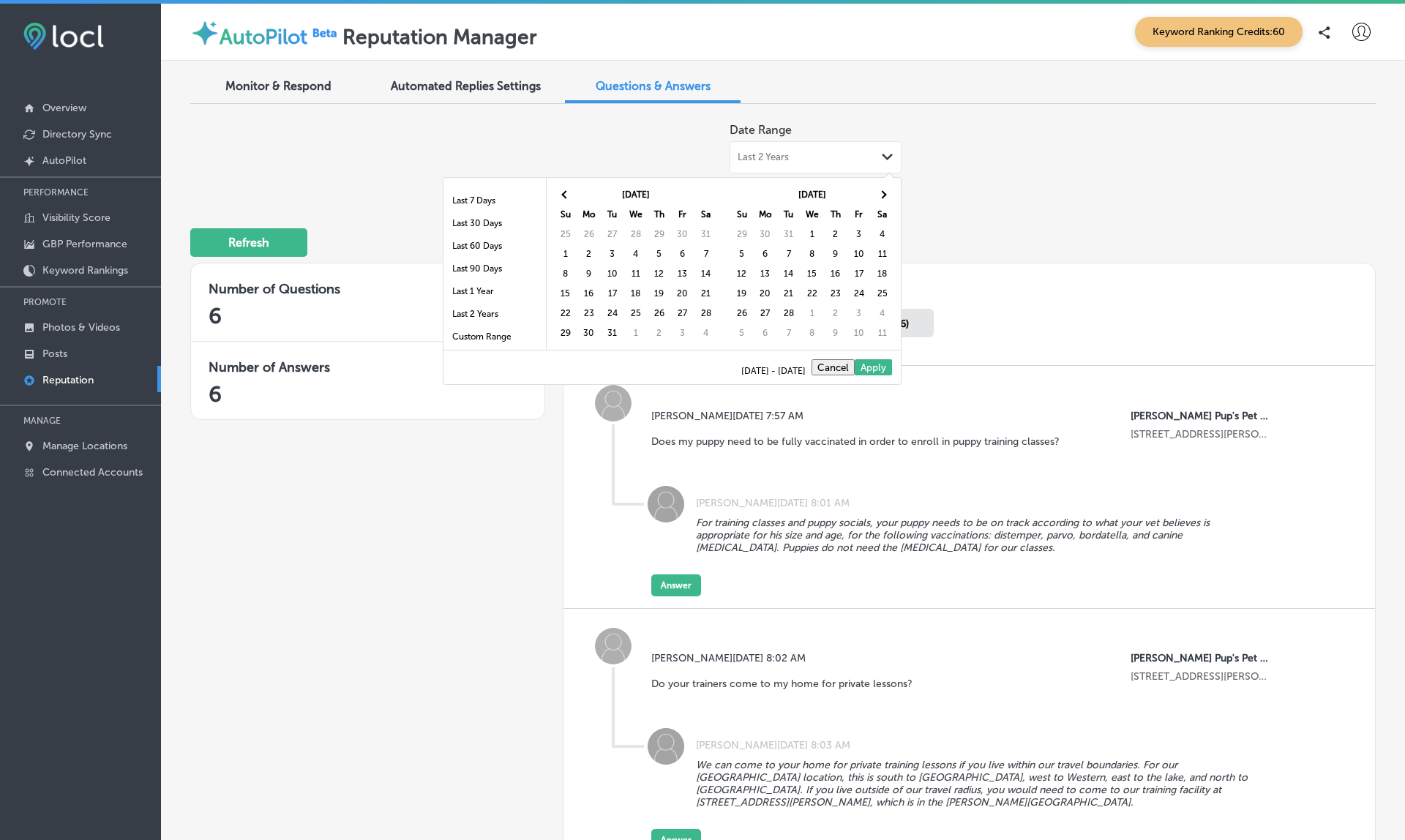
click at [881, 187] on th at bounding box center [883, 195] width 24 height 20
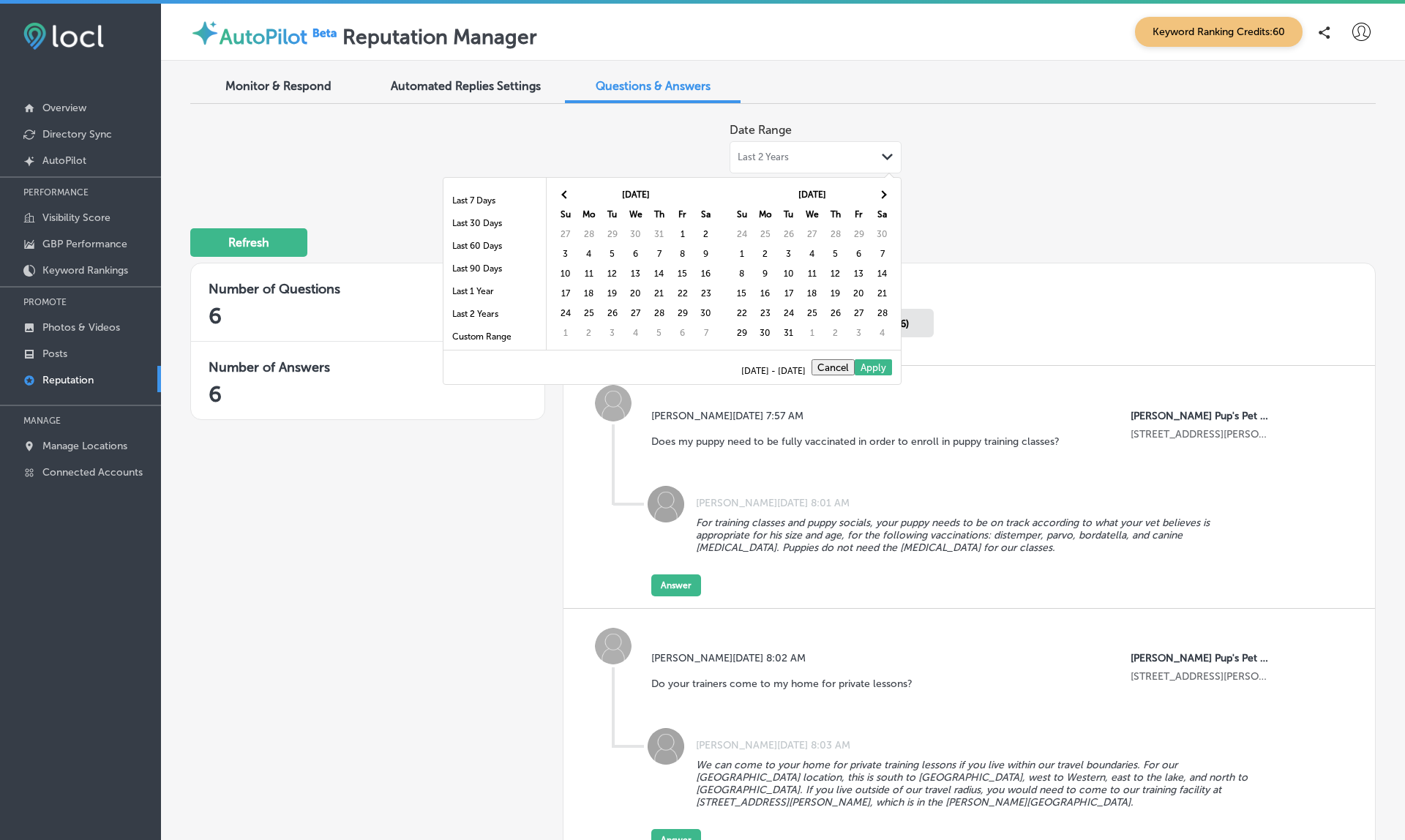
click at [881, 187] on th at bounding box center [883, 195] width 24 height 20
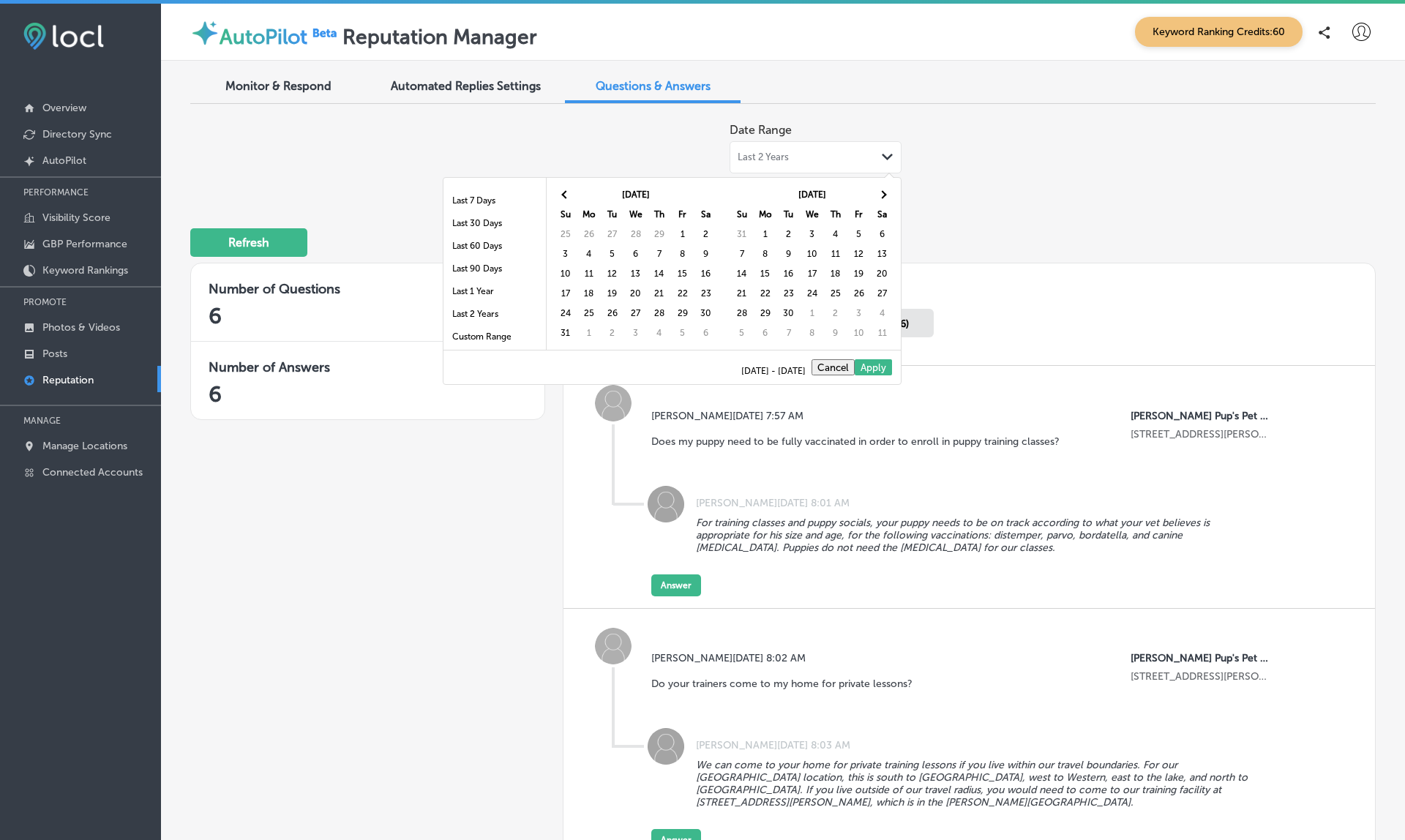
click at [881, 187] on th at bounding box center [883, 195] width 24 height 20
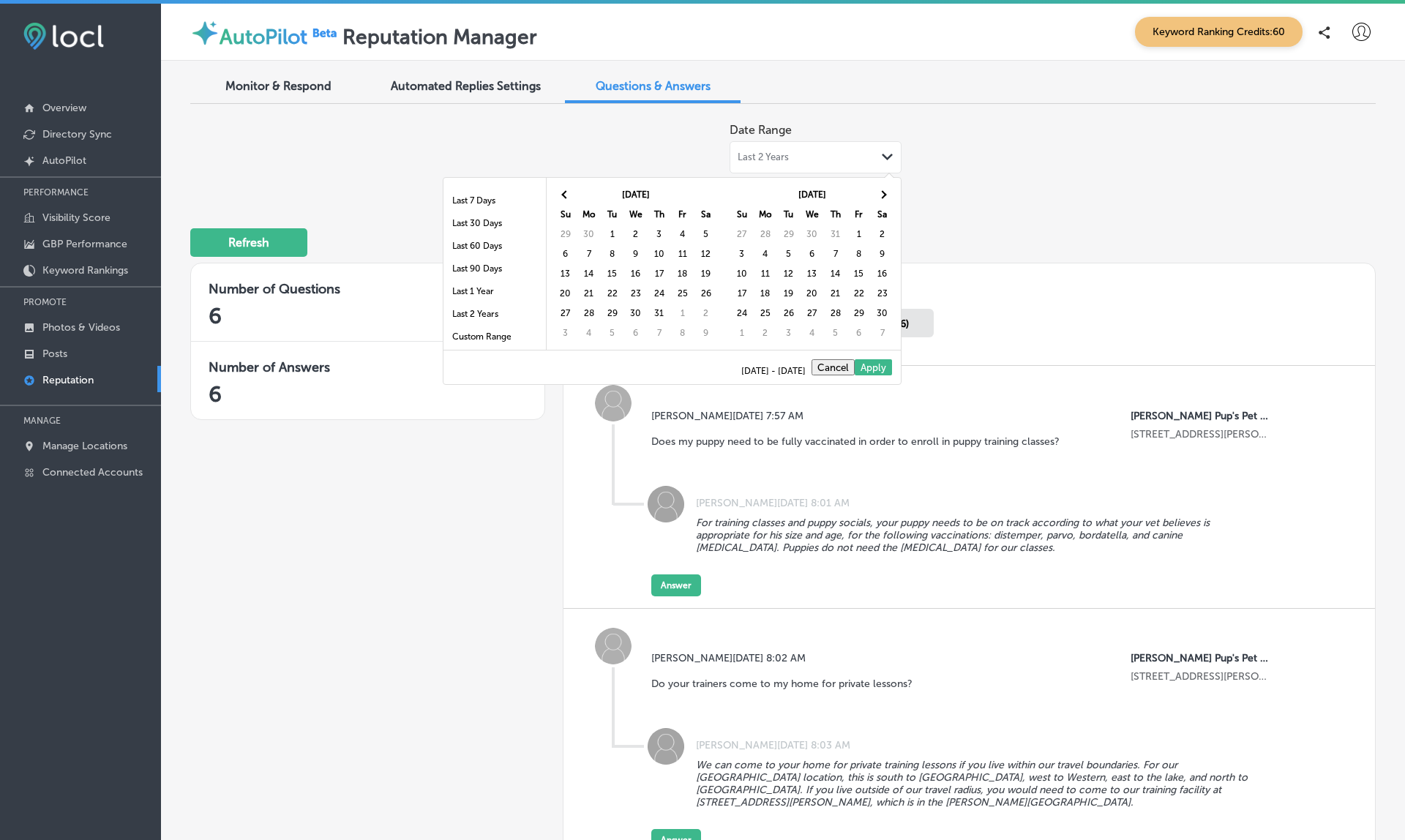
click at [881, 187] on th at bounding box center [883, 195] width 24 height 20
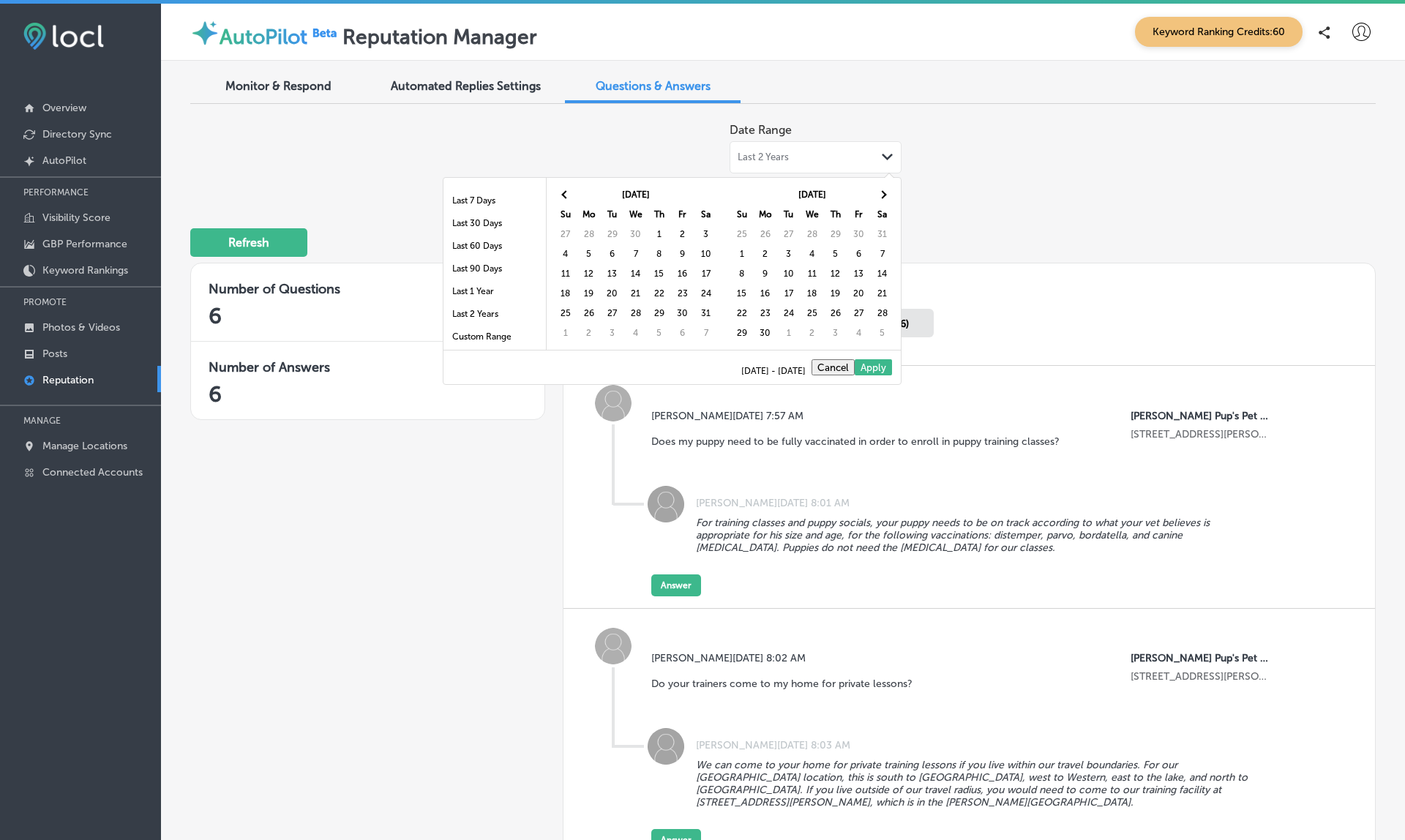
click at [881, 187] on th at bounding box center [883, 195] width 24 height 20
click at [566, 197] on span at bounding box center [566, 194] width 8 height 8
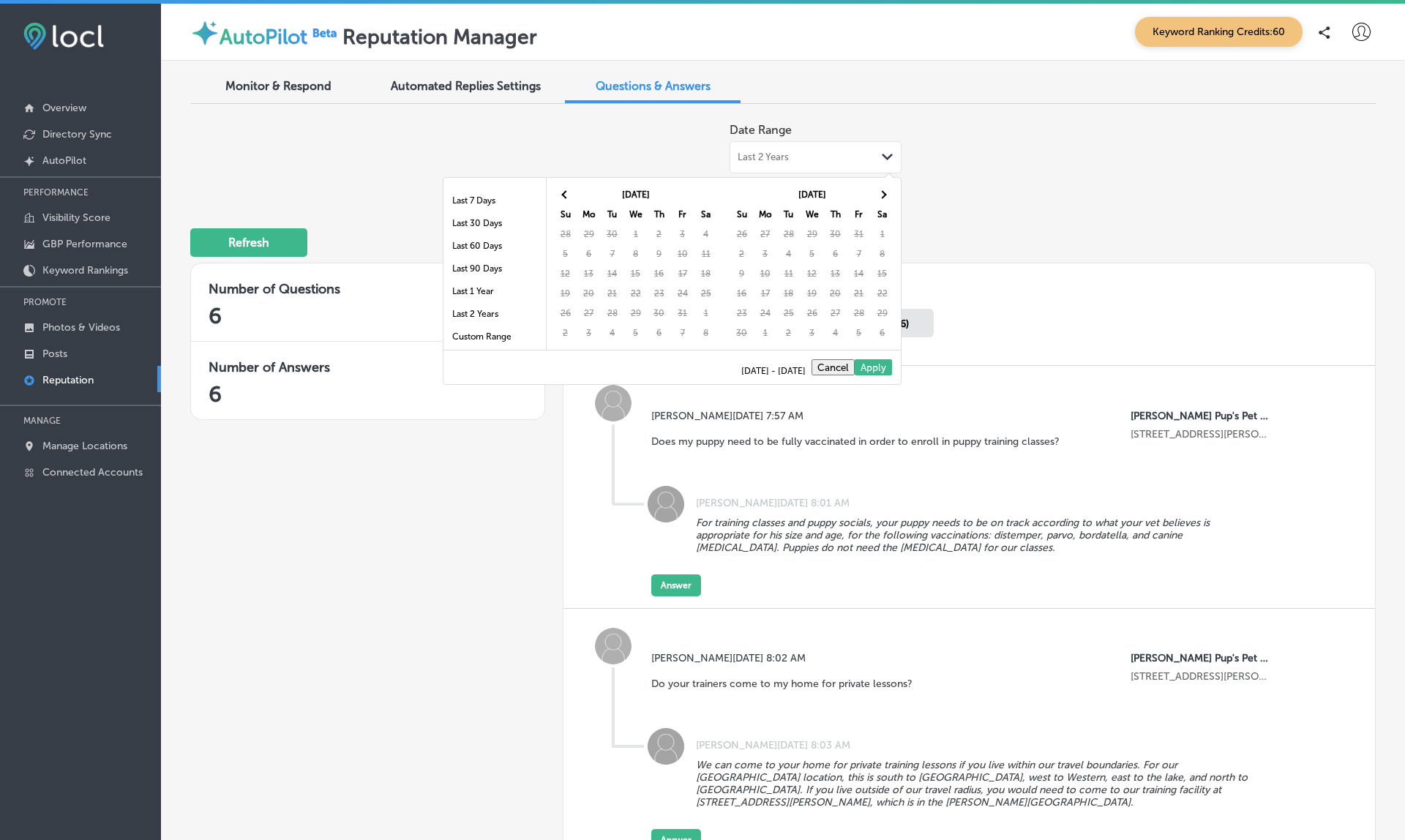
click at [566, 197] on span at bounding box center [566, 194] width 8 height 8
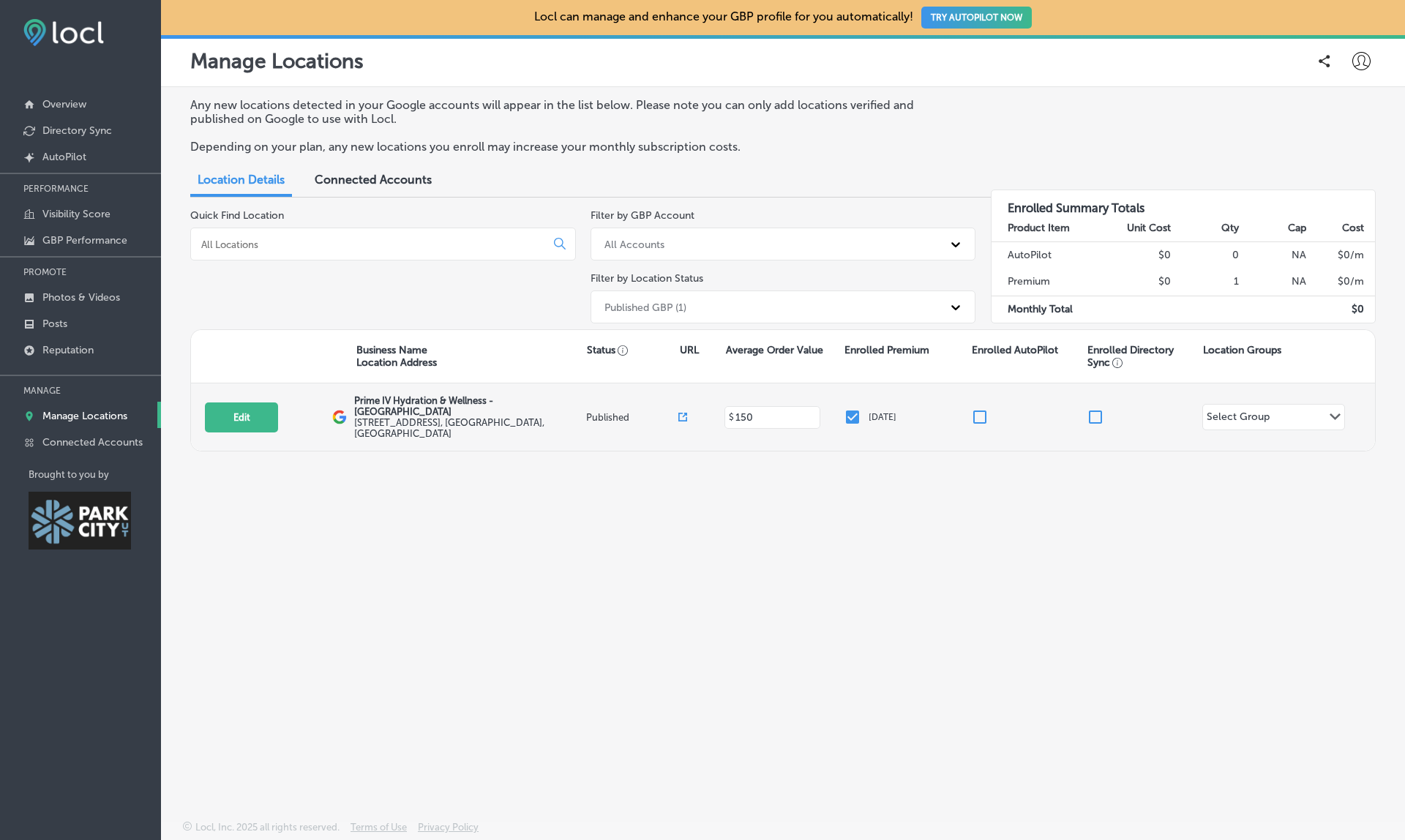
click at [686, 413] on icon at bounding box center [682, 417] width 9 height 9
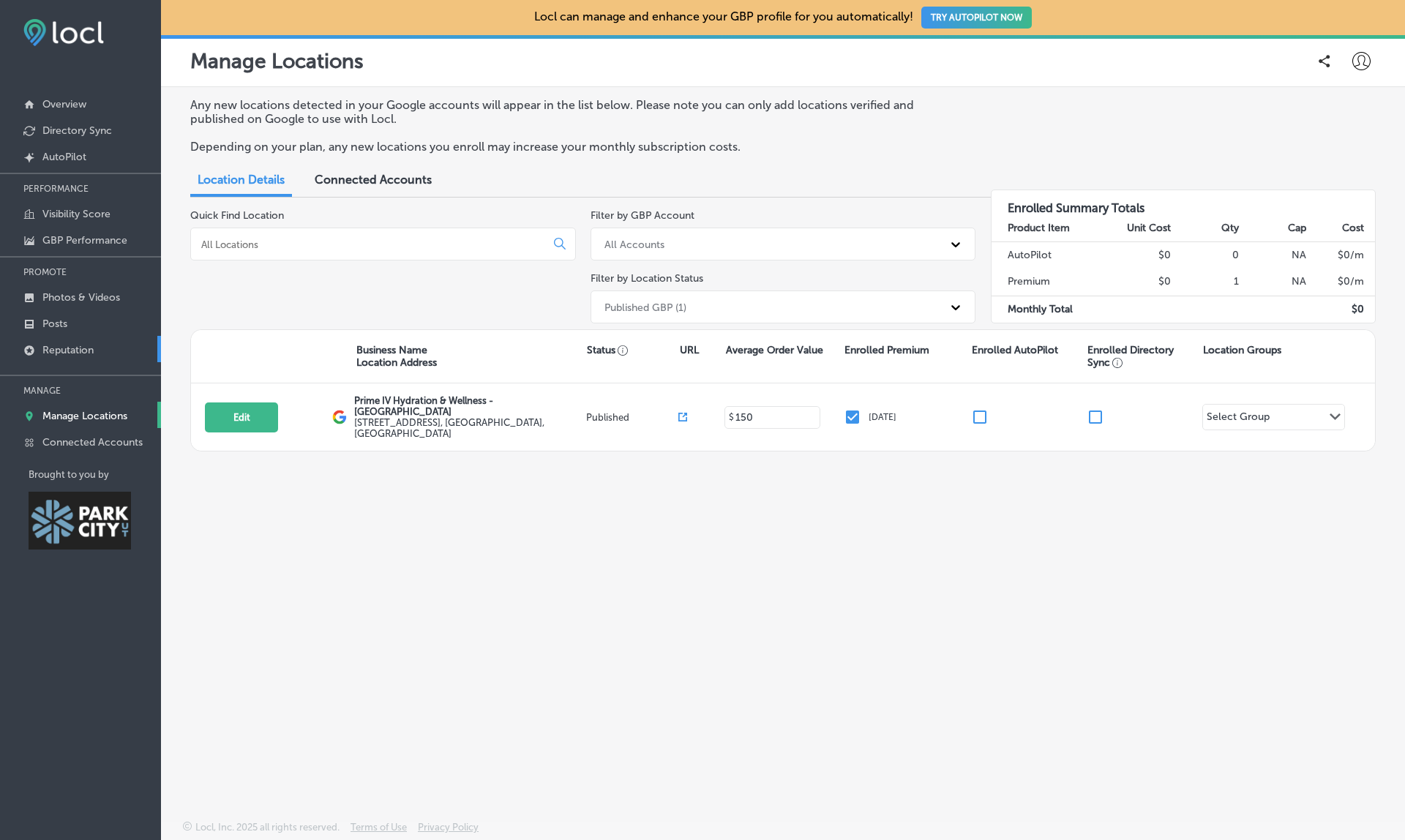
click at [98, 355] on link "Reputation" at bounding box center [81, 348] width 161 height 26
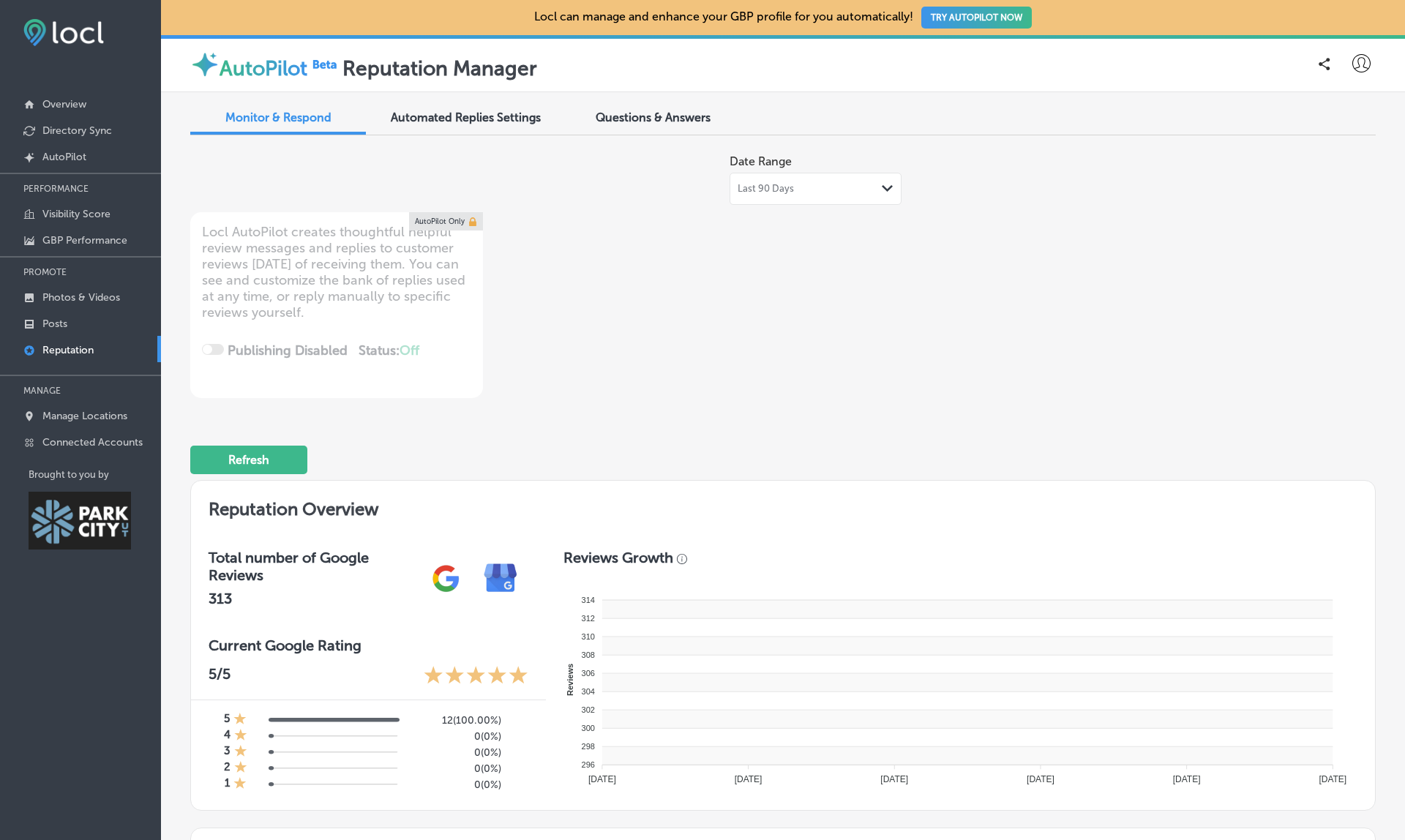
type textarea "x"
click at [673, 117] on span "Questions & Answers" at bounding box center [652, 117] width 115 height 14
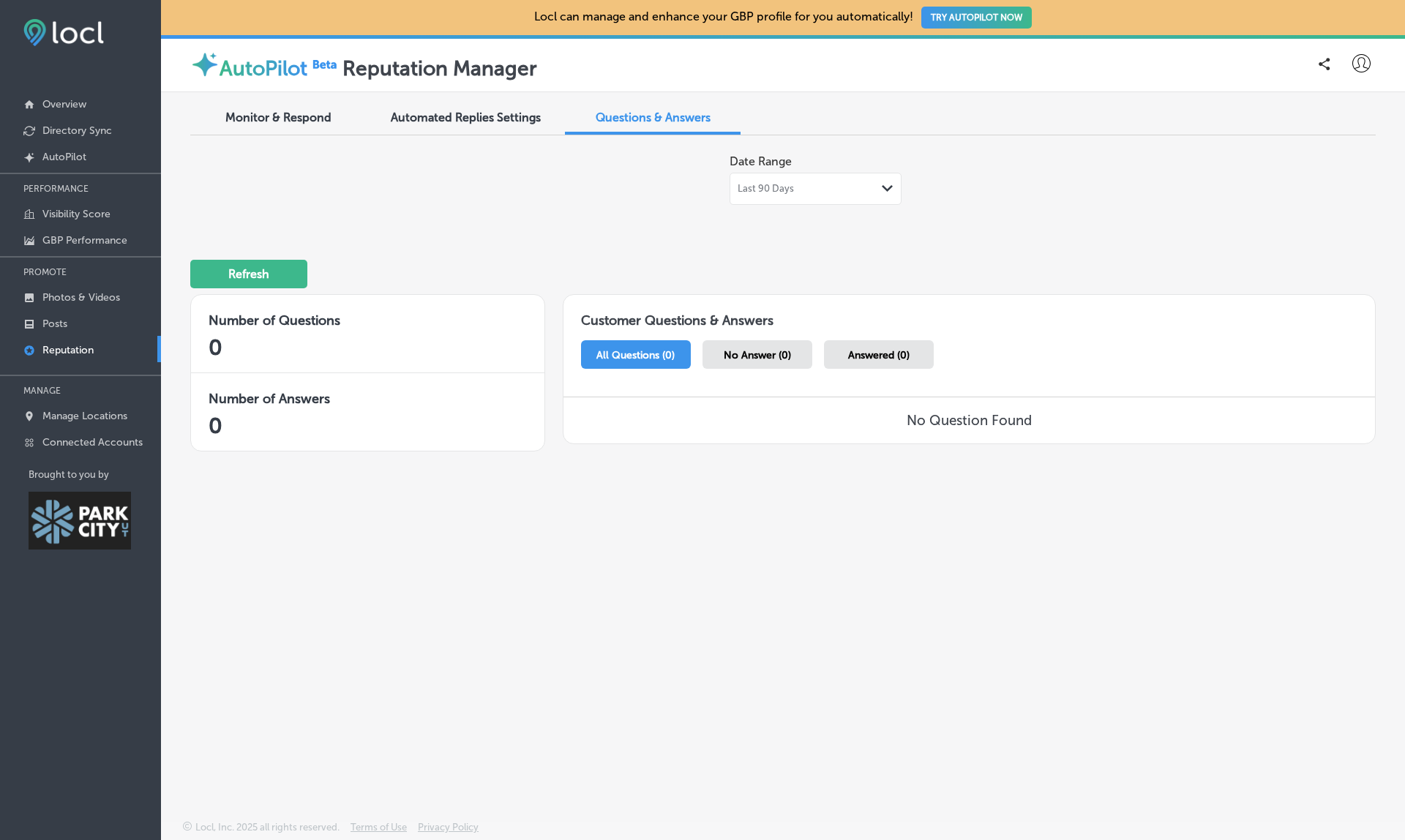
click at [787, 195] on div "Last 90 Days Path Created with Sketch." at bounding box center [816, 188] width 172 height 32
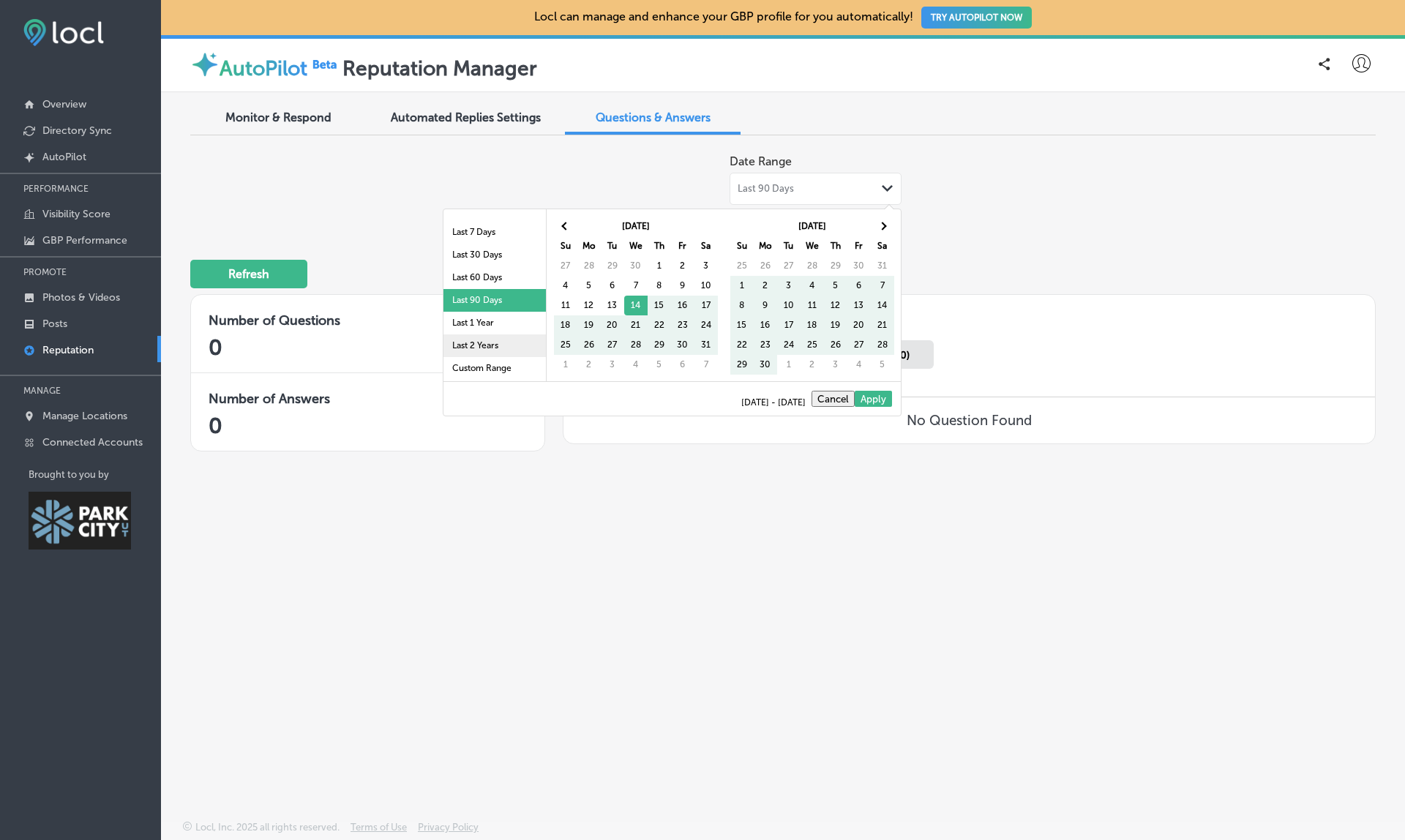
scroll to position [85, 0]
click at [483, 340] on li "Last 2 Years" at bounding box center [494, 345] width 103 height 23
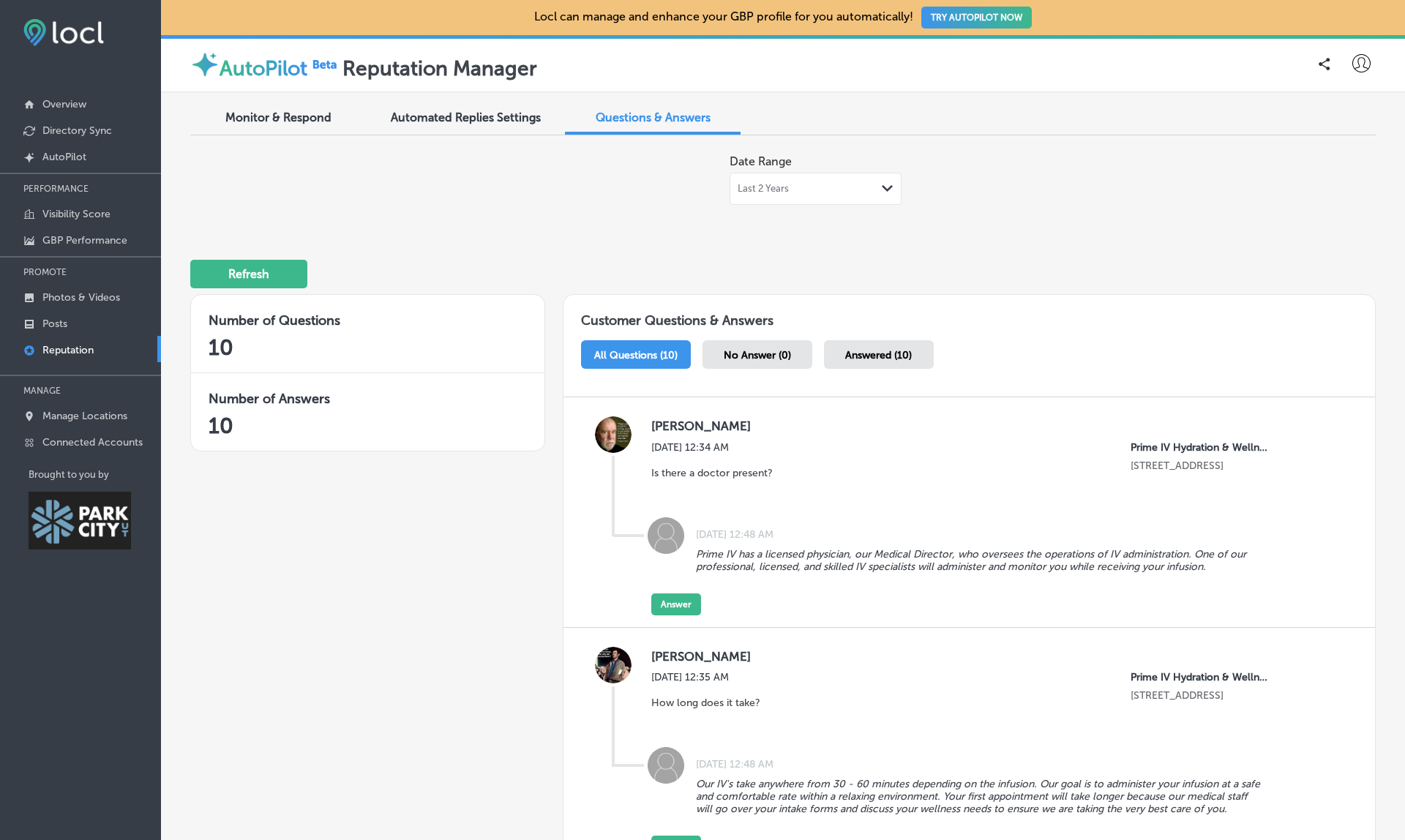
scroll to position [0, 0]
click at [775, 196] on div "Last 2 Years Path Created with Sketch." at bounding box center [816, 188] width 172 height 32
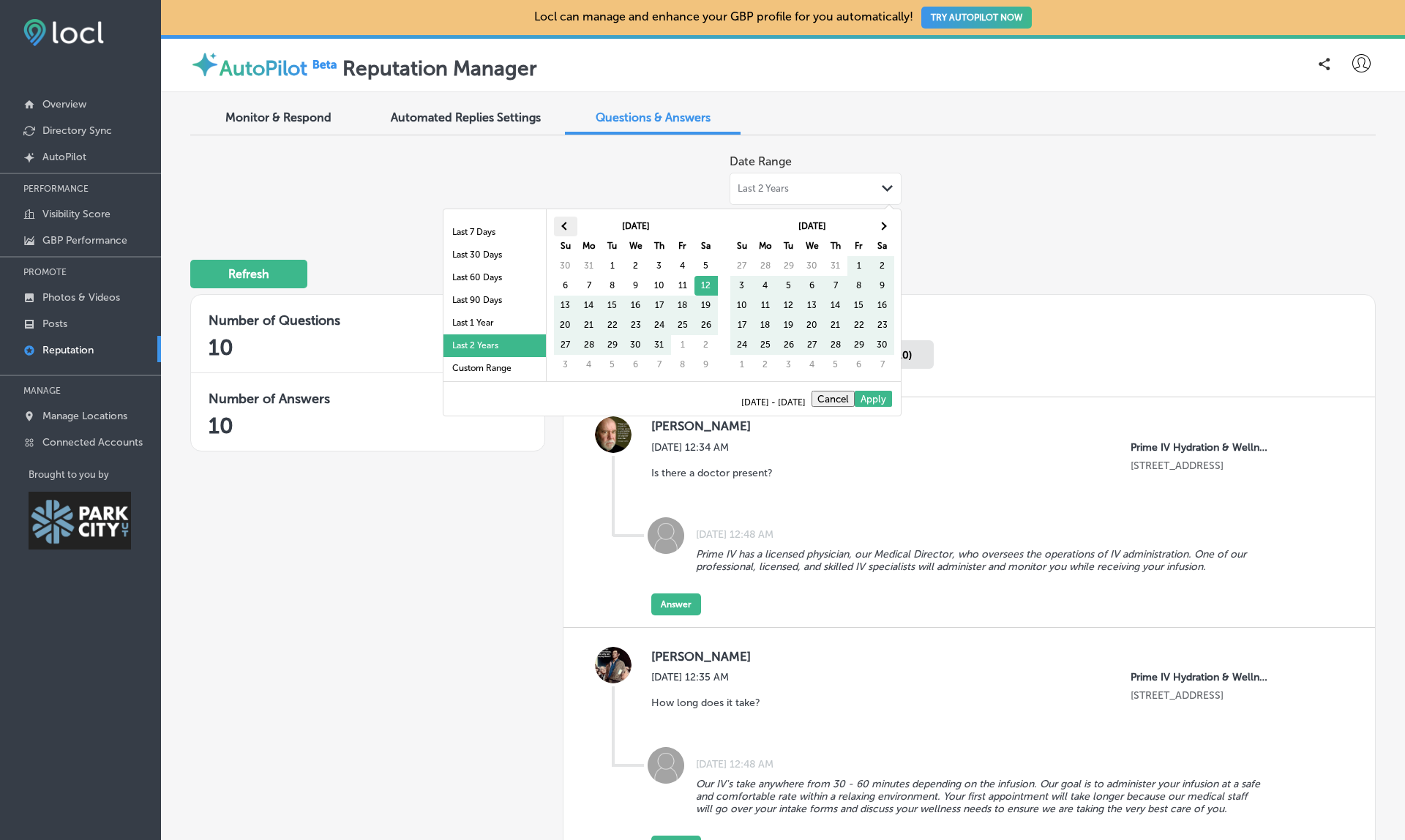
click at [568, 225] on span at bounding box center [566, 226] width 8 height 8
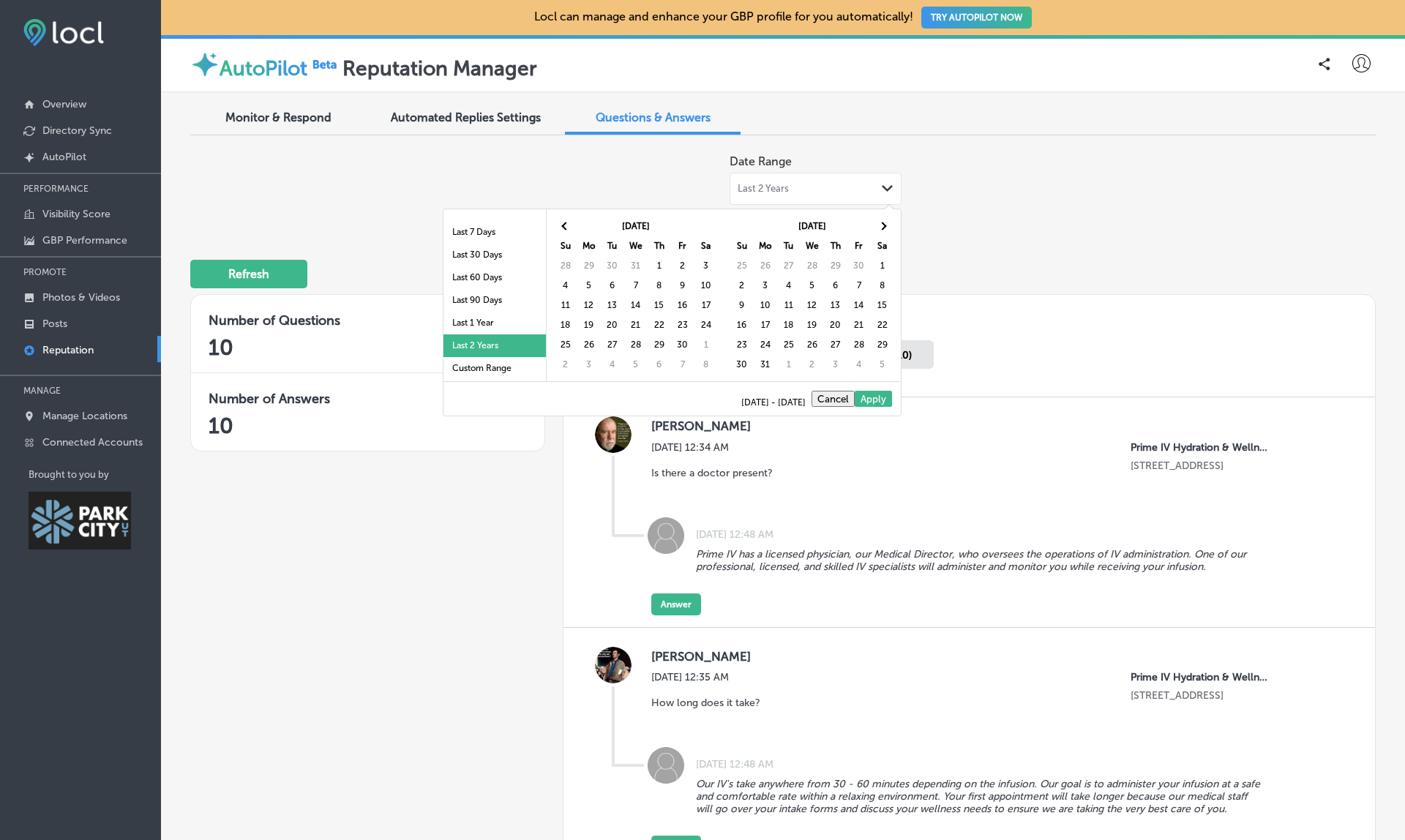
click at [568, 225] on span at bounding box center [566, 226] width 8 height 8
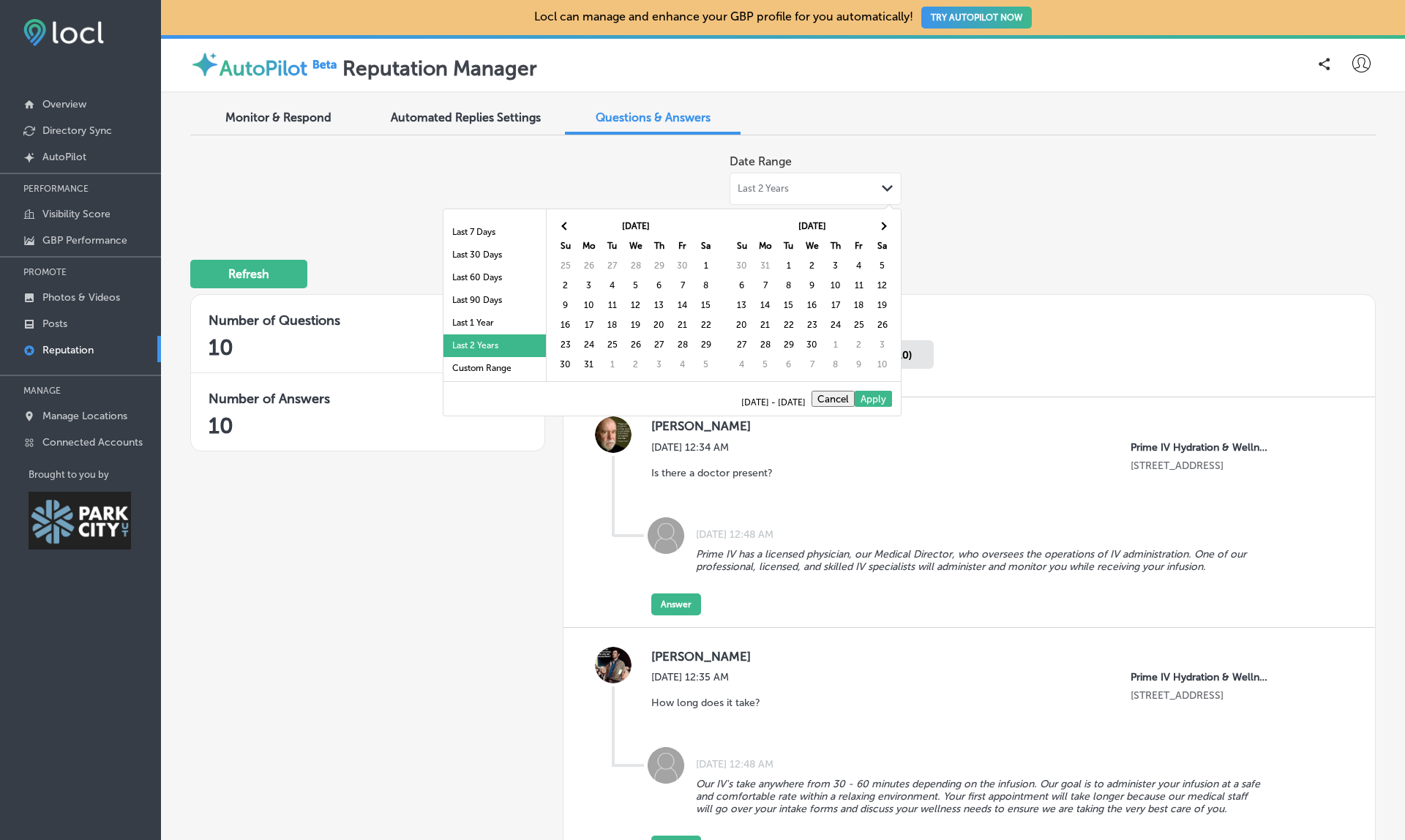
click at [568, 225] on span at bounding box center [566, 226] width 8 height 8
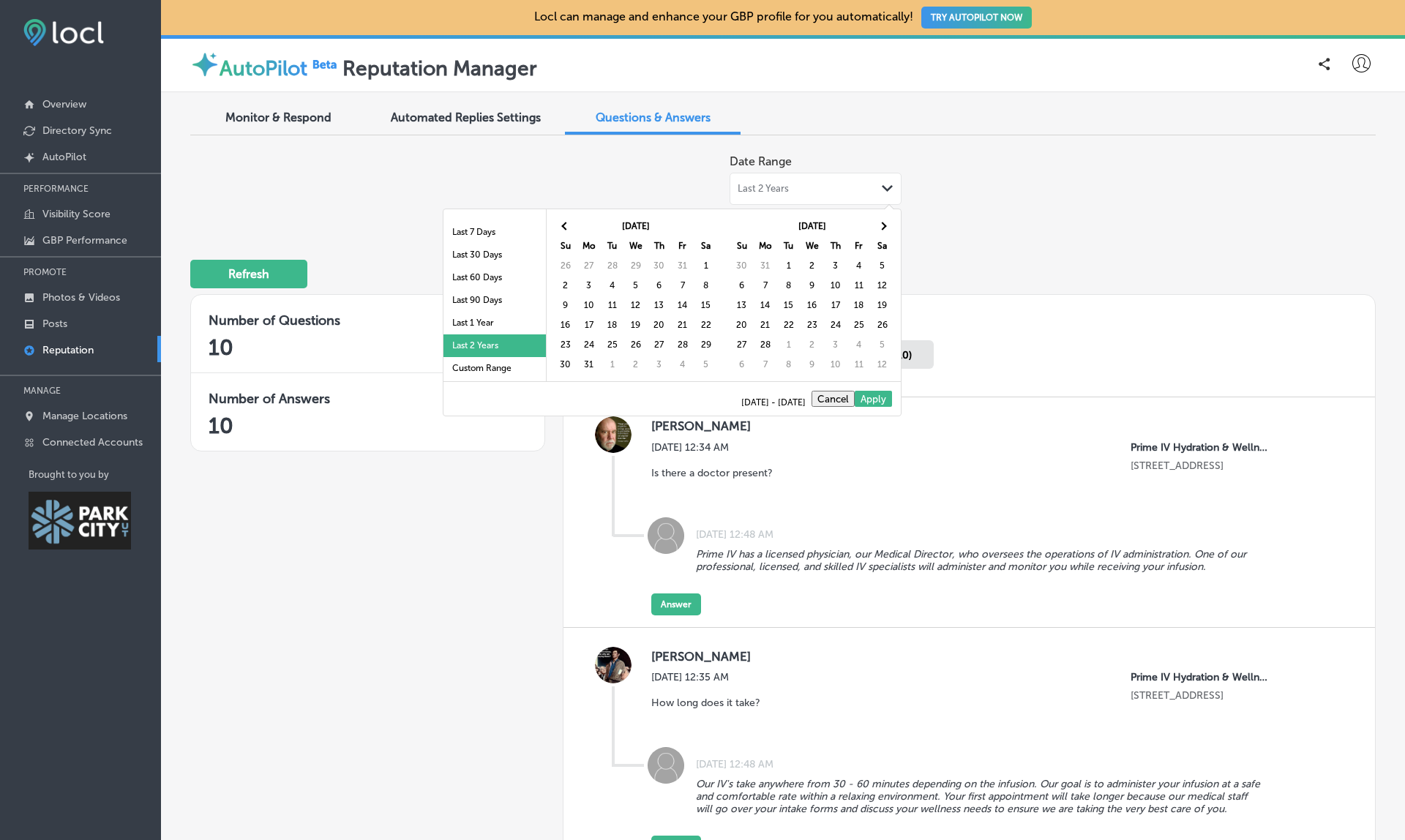
click at [568, 225] on span at bounding box center [566, 226] width 8 height 8
click at [886, 217] on th at bounding box center [883, 227] width 24 height 20
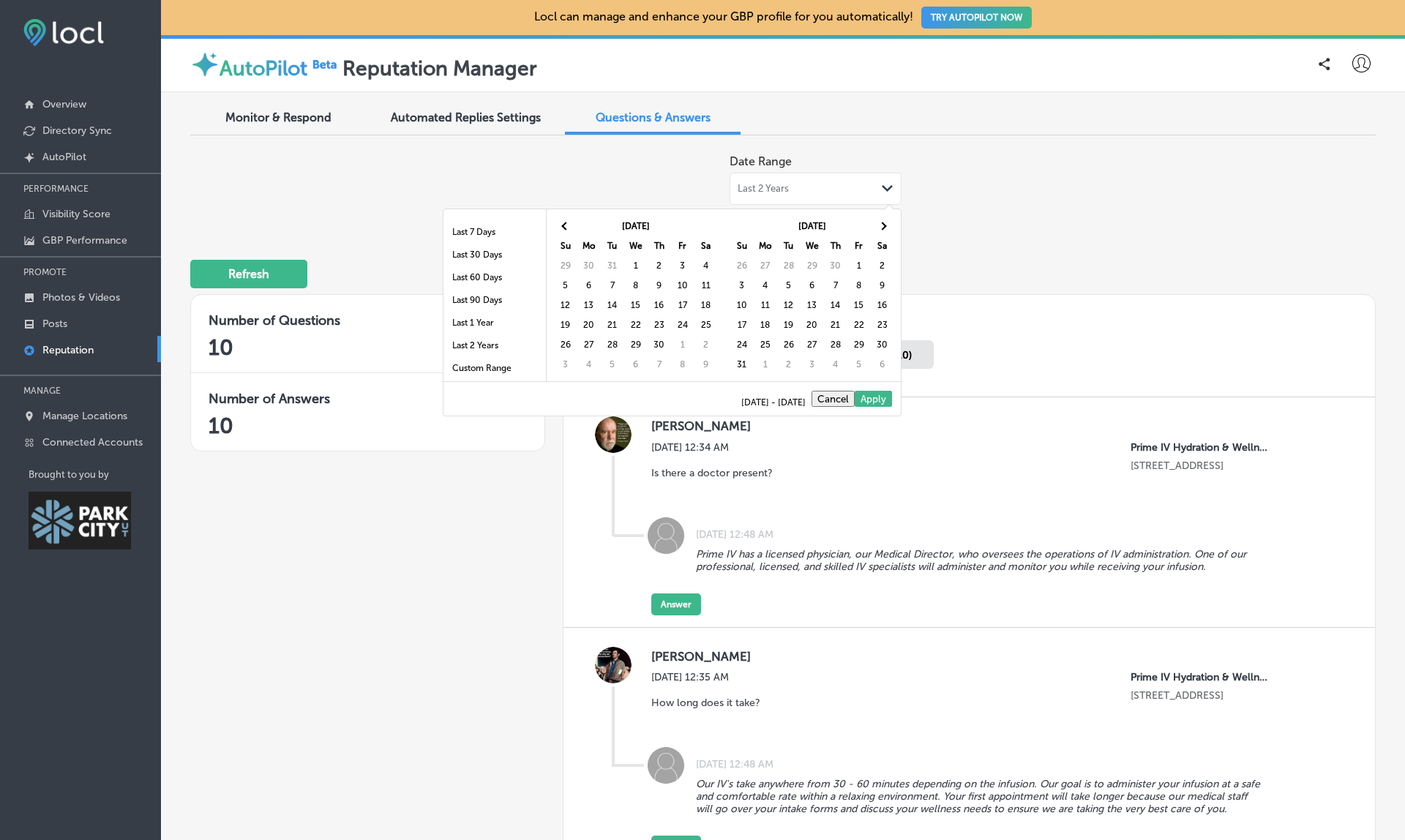
click at [886, 217] on th at bounding box center [883, 227] width 24 height 20
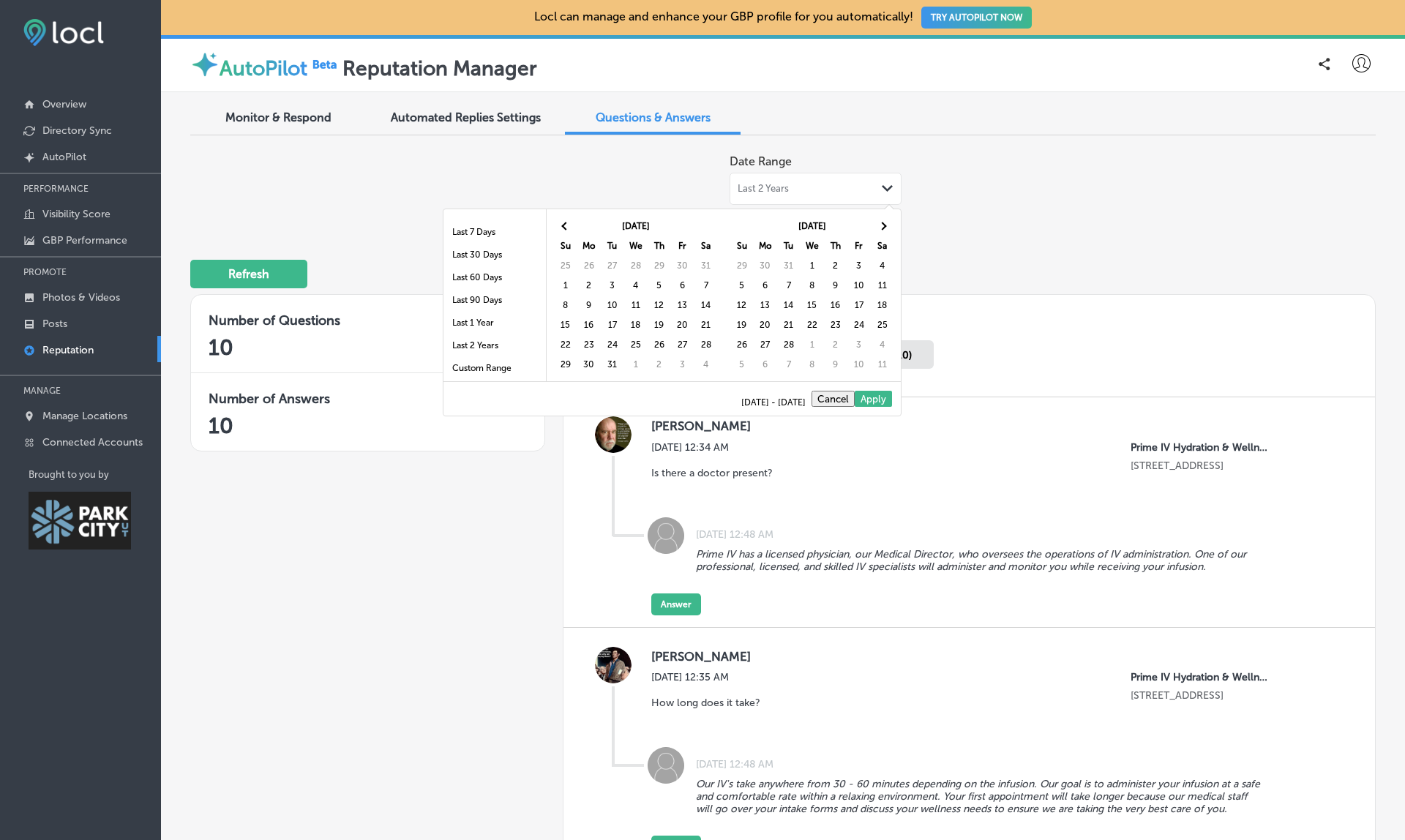
click at [886, 217] on th at bounding box center [883, 227] width 24 height 20
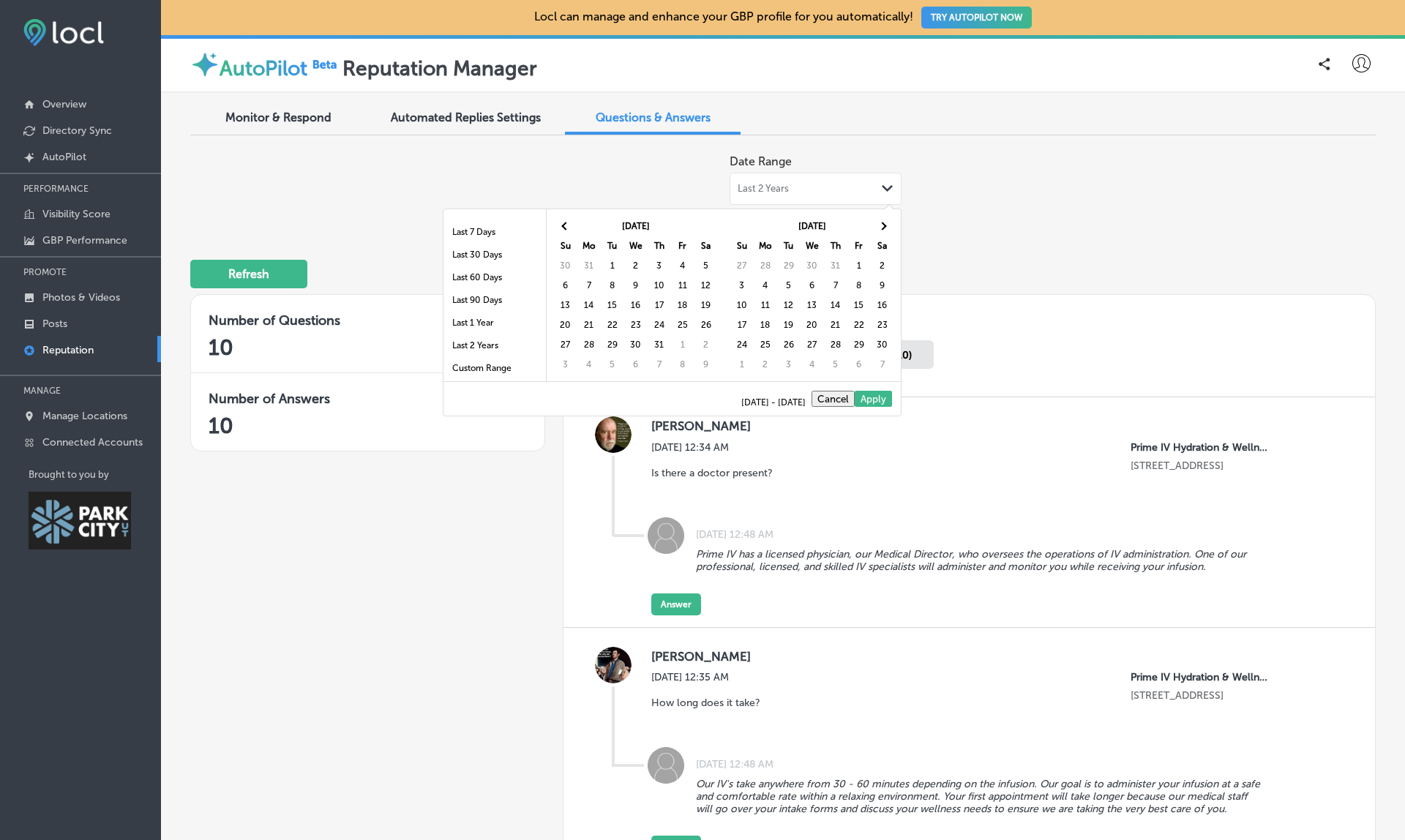
click at [886, 217] on th at bounding box center [883, 227] width 24 height 20
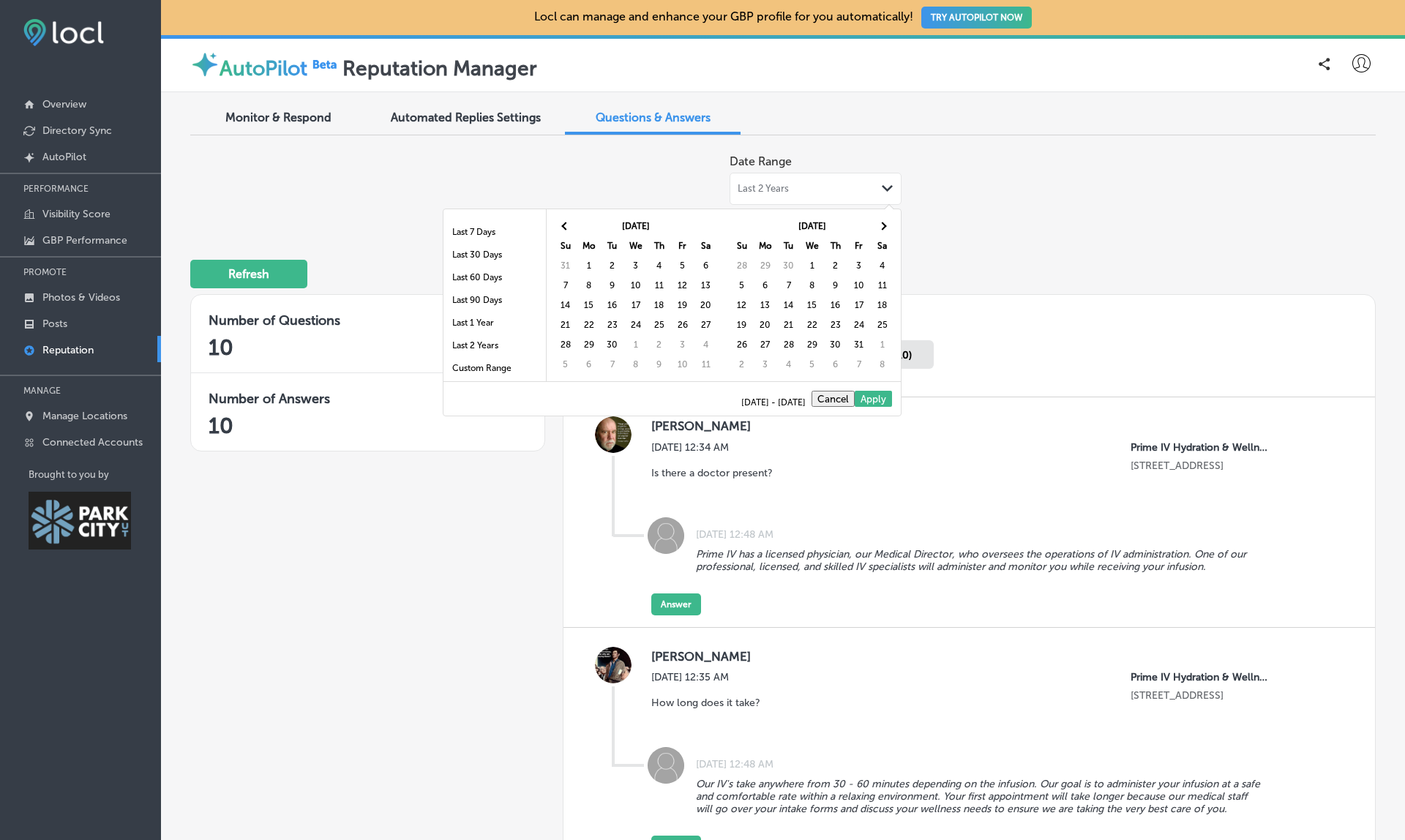
click at [886, 217] on th at bounding box center [883, 227] width 24 height 20
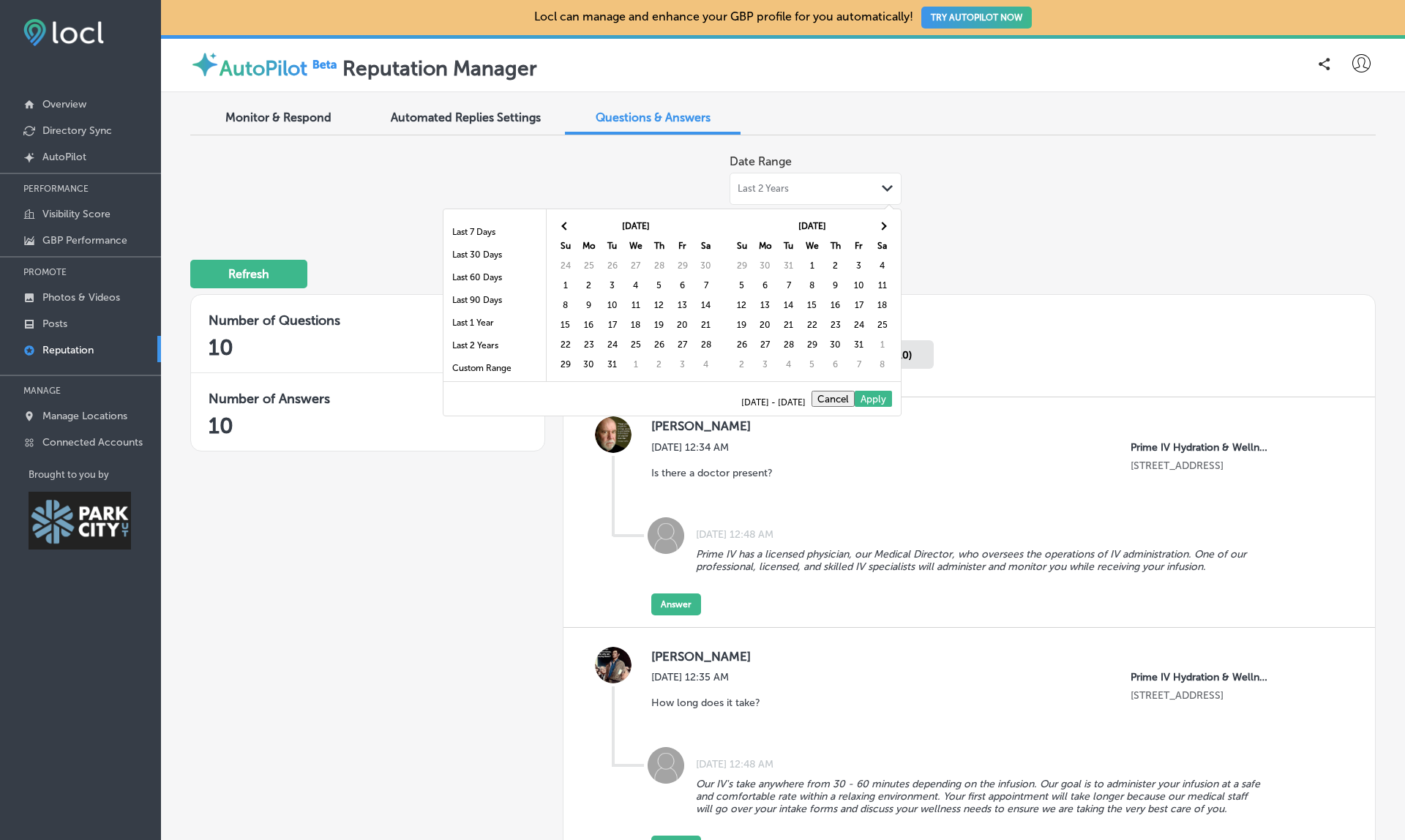
click at [886, 217] on th at bounding box center [883, 227] width 24 height 20
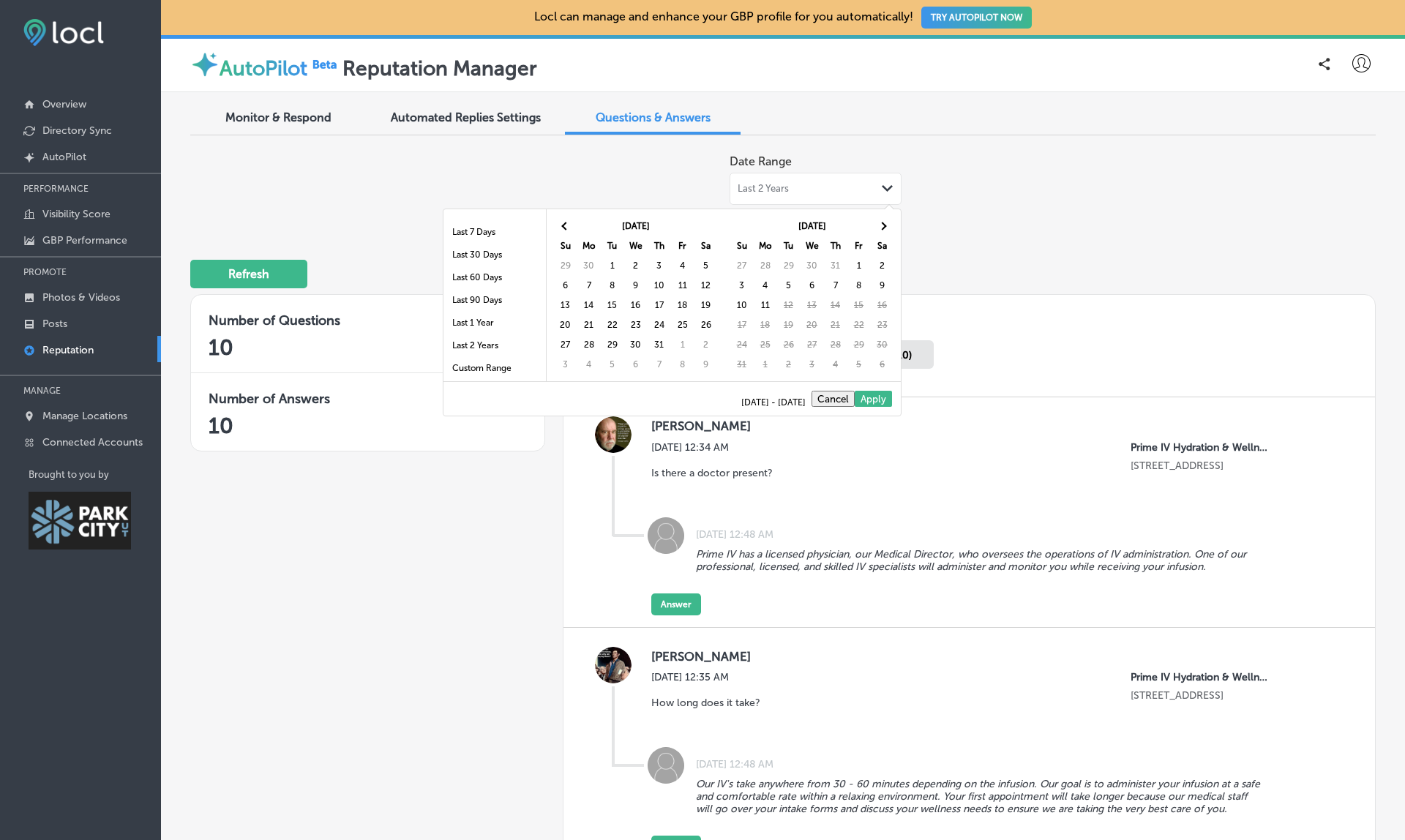
click at [886, 217] on th at bounding box center [883, 227] width 24 height 20
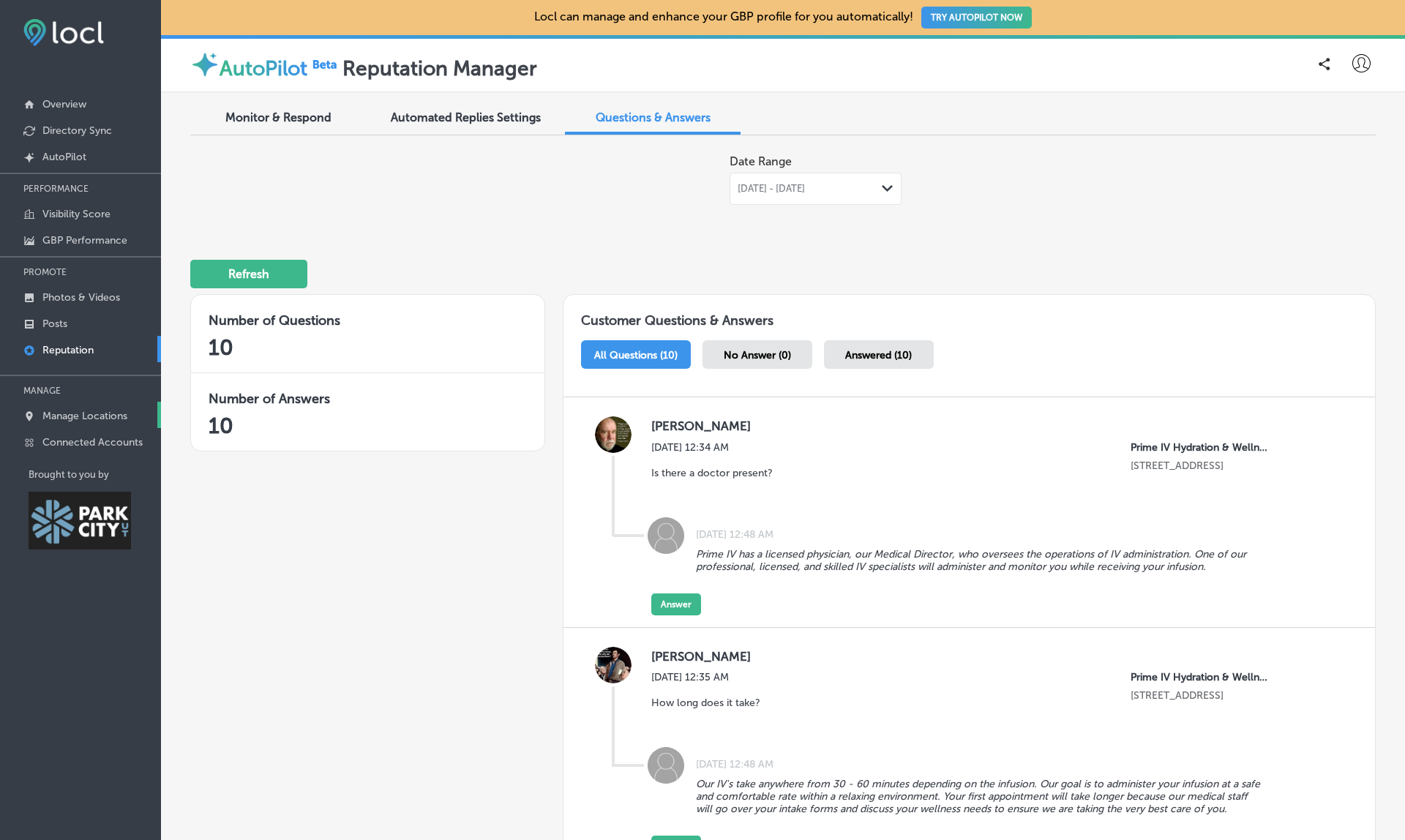
click at [80, 419] on p "Manage Locations" at bounding box center [85, 416] width 85 height 12
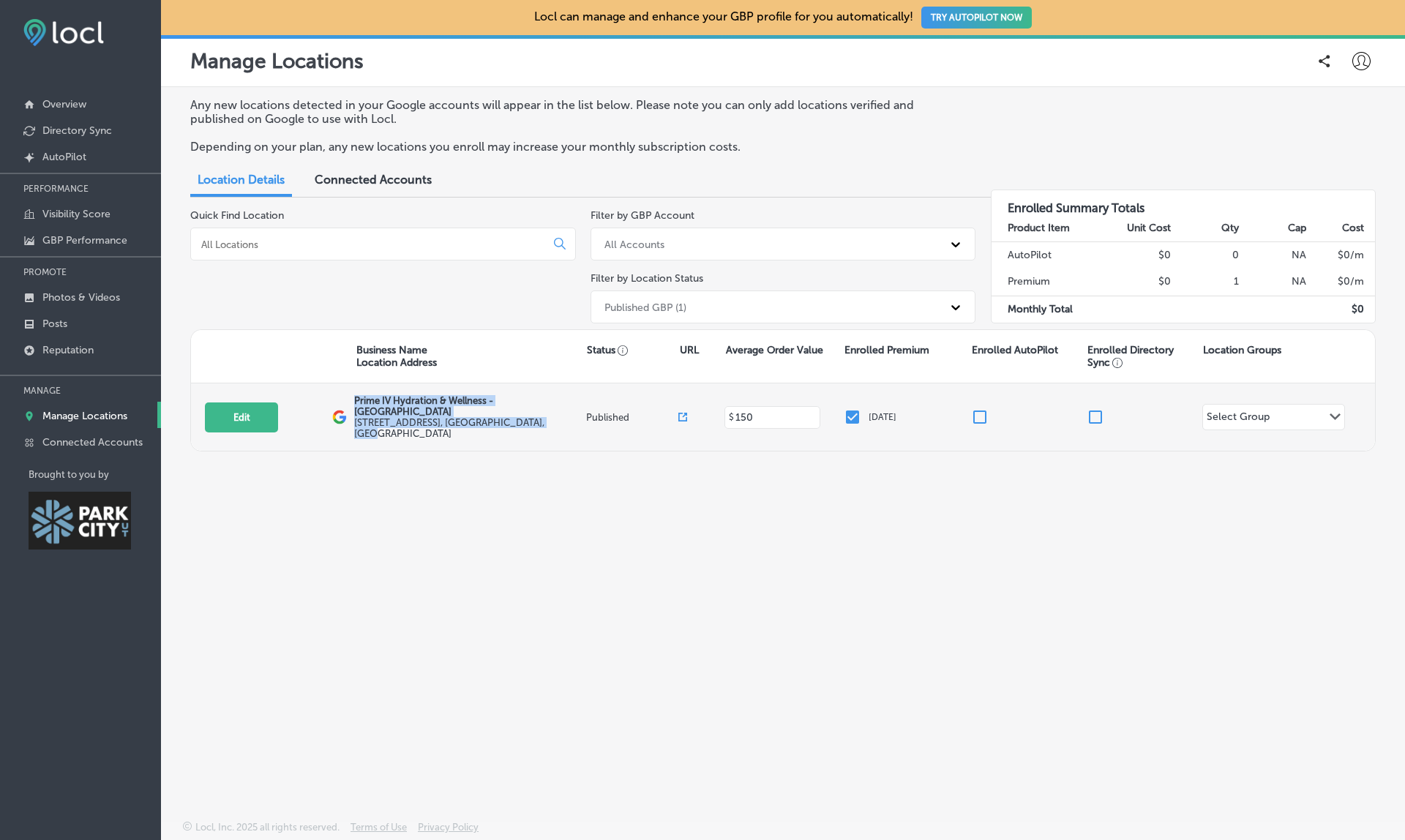
drag, startPoint x: 355, startPoint y: 398, endPoint x: 430, endPoint y: 421, distance: 78.4
click at [430, 421] on div "Prime IV Hydration & Wellness - Park City 1154 Center Drive Suite D-230 , Park …" at bounding box center [468, 417] width 228 height 44
copy div "Prime IV Hydration & Wellness - Park City 1154 Center Drive Suite D-230 , Park …"
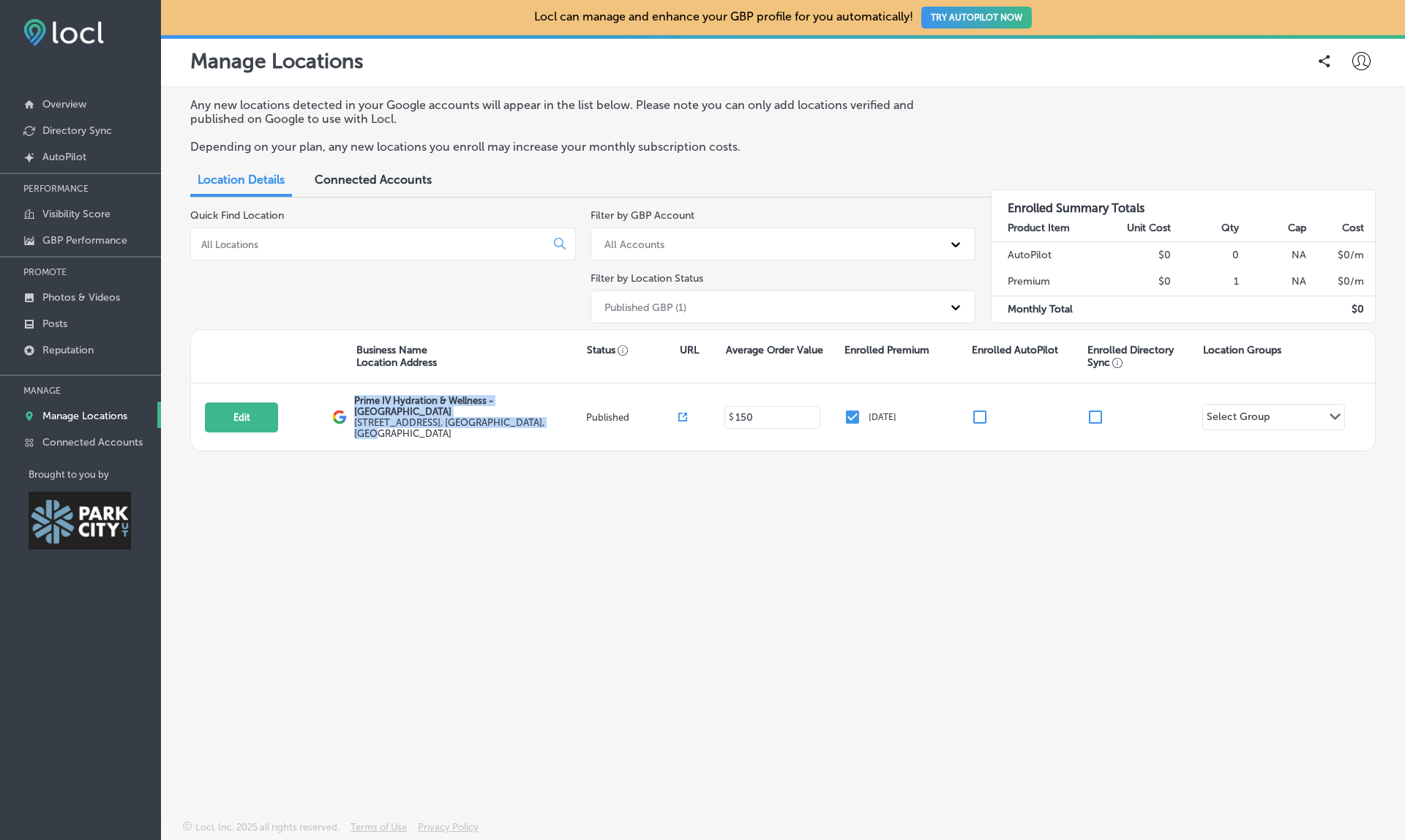
click at [466, 565] on div "Any new locations detected in your Google accounts will appear in the list belo…" at bounding box center [784, 418] width 1245 height 664
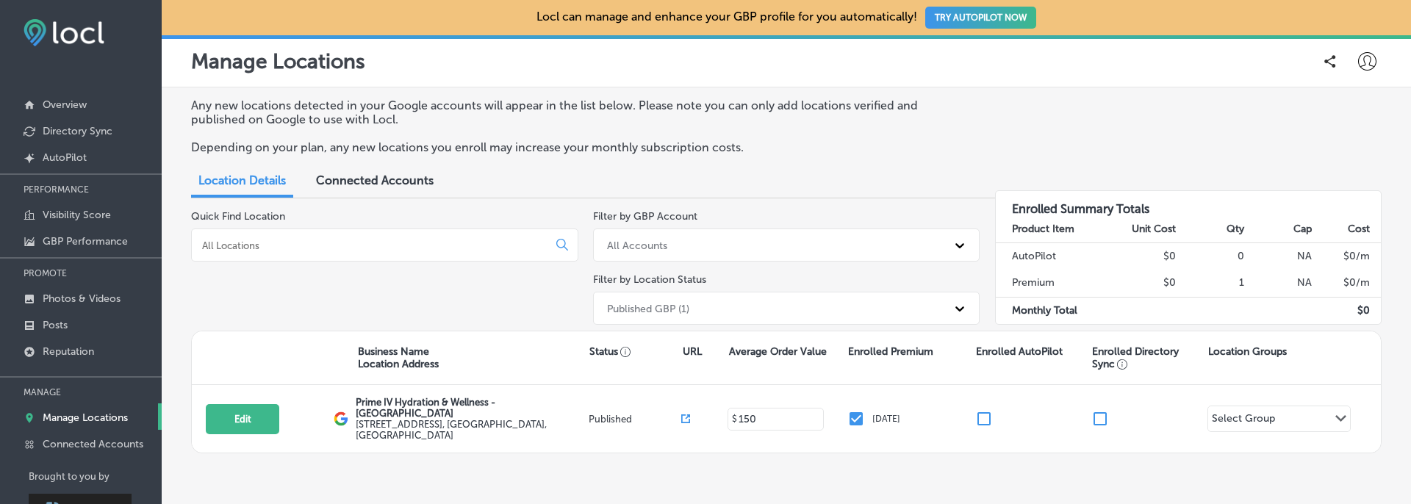
click at [1364, 62] on icon at bounding box center [1368, 61] width 18 height 18
click at [1361, 120] on p "My Account" at bounding box center [1347, 115] width 66 height 18
select select "US"
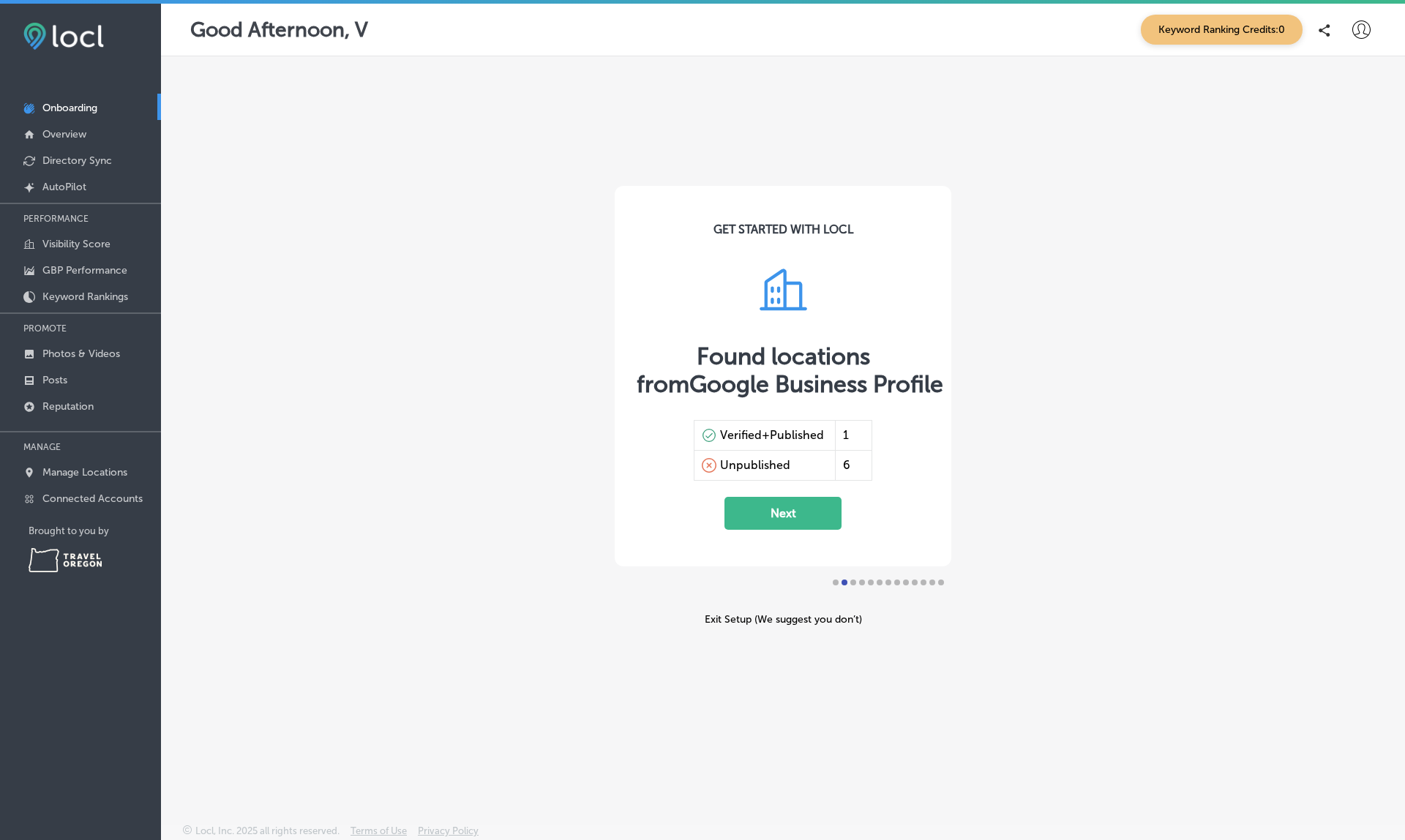
click at [88, 458] on p "MANAGE" at bounding box center [81, 447] width 161 height 22
click at [90, 466] on link "Manage Locations" at bounding box center [81, 471] width 161 height 26
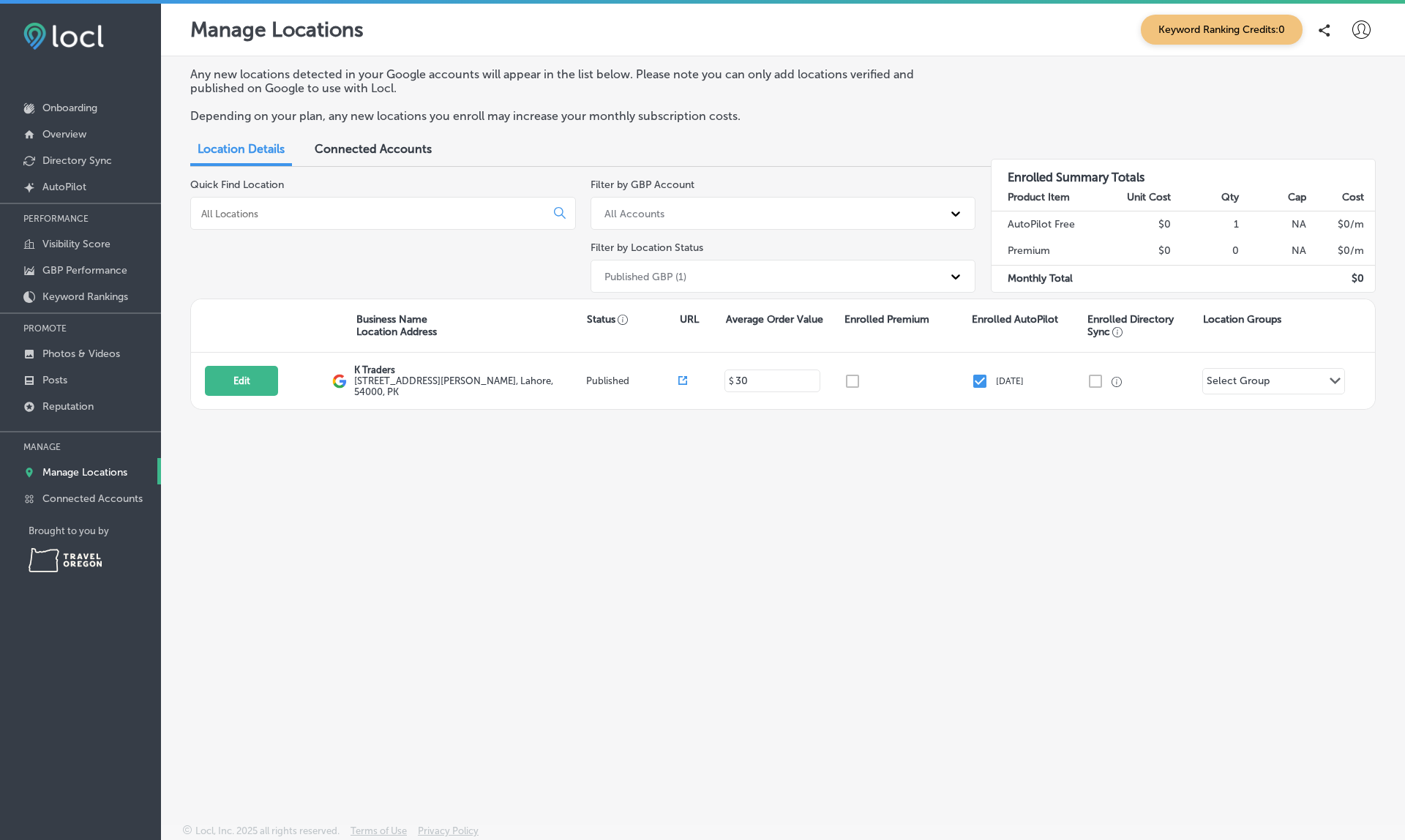
click at [1357, 35] on icon at bounding box center [1362, 30] width 18 height 18
click at [1352, 96] on li "My Account" at bounding box center [1335, 83] width 101 height 34
select select "US"
